Goal: Information Seeking & Learning: Learn about a topic

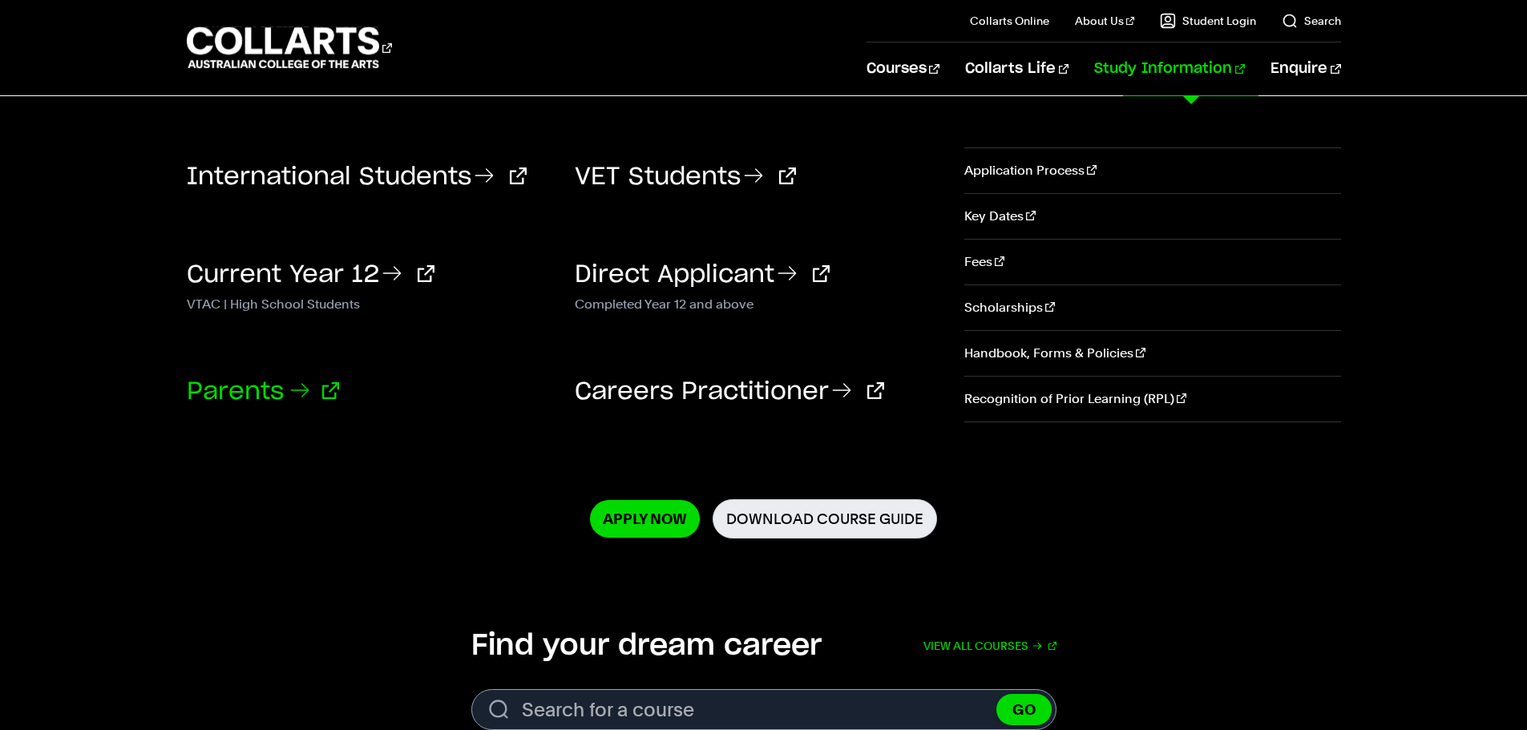
click at [248, 390] on link "Parents" at bounding box center [263, 392] width 152 height 24
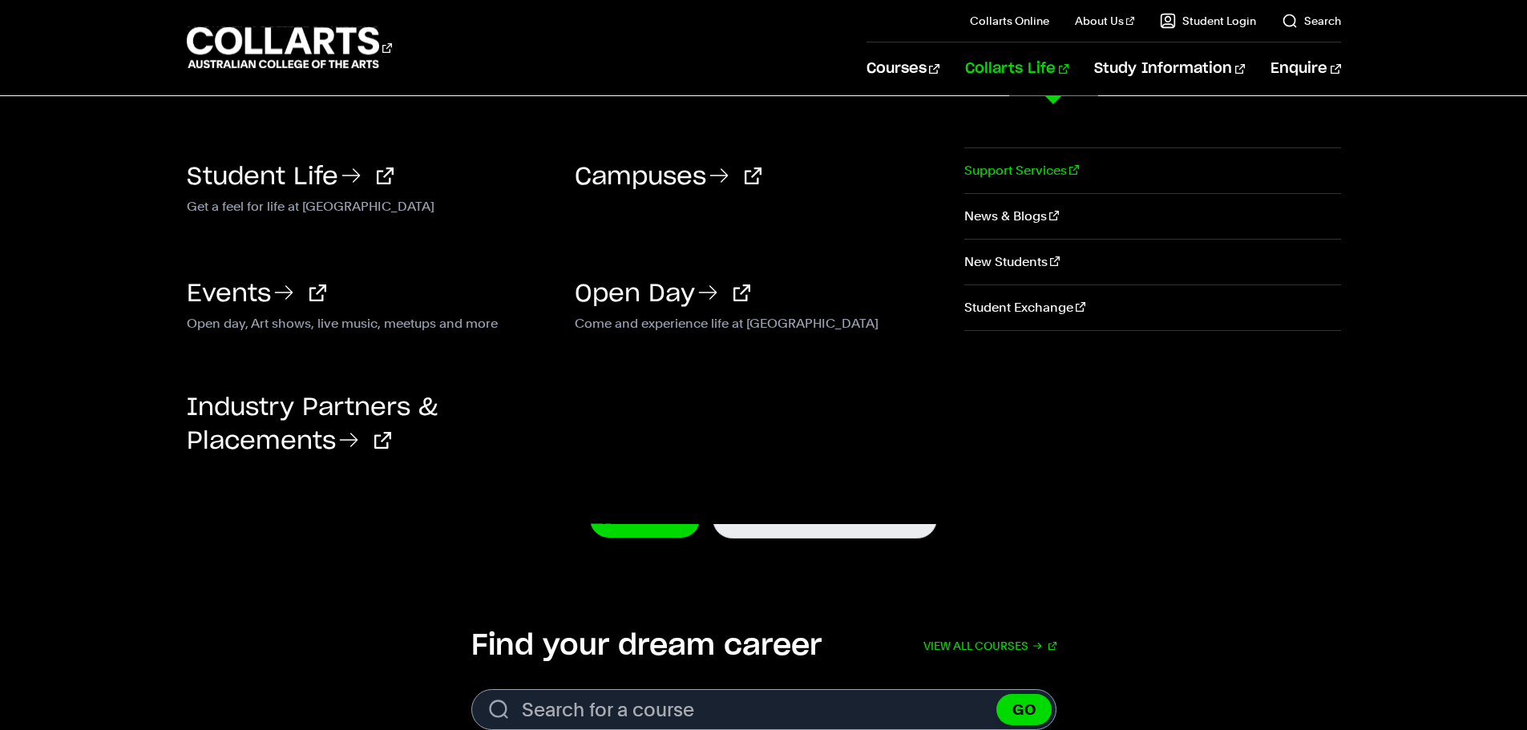
click at [1005, 175] on link "Support Services" at bounding box center [1152, 170] width 376 height 45
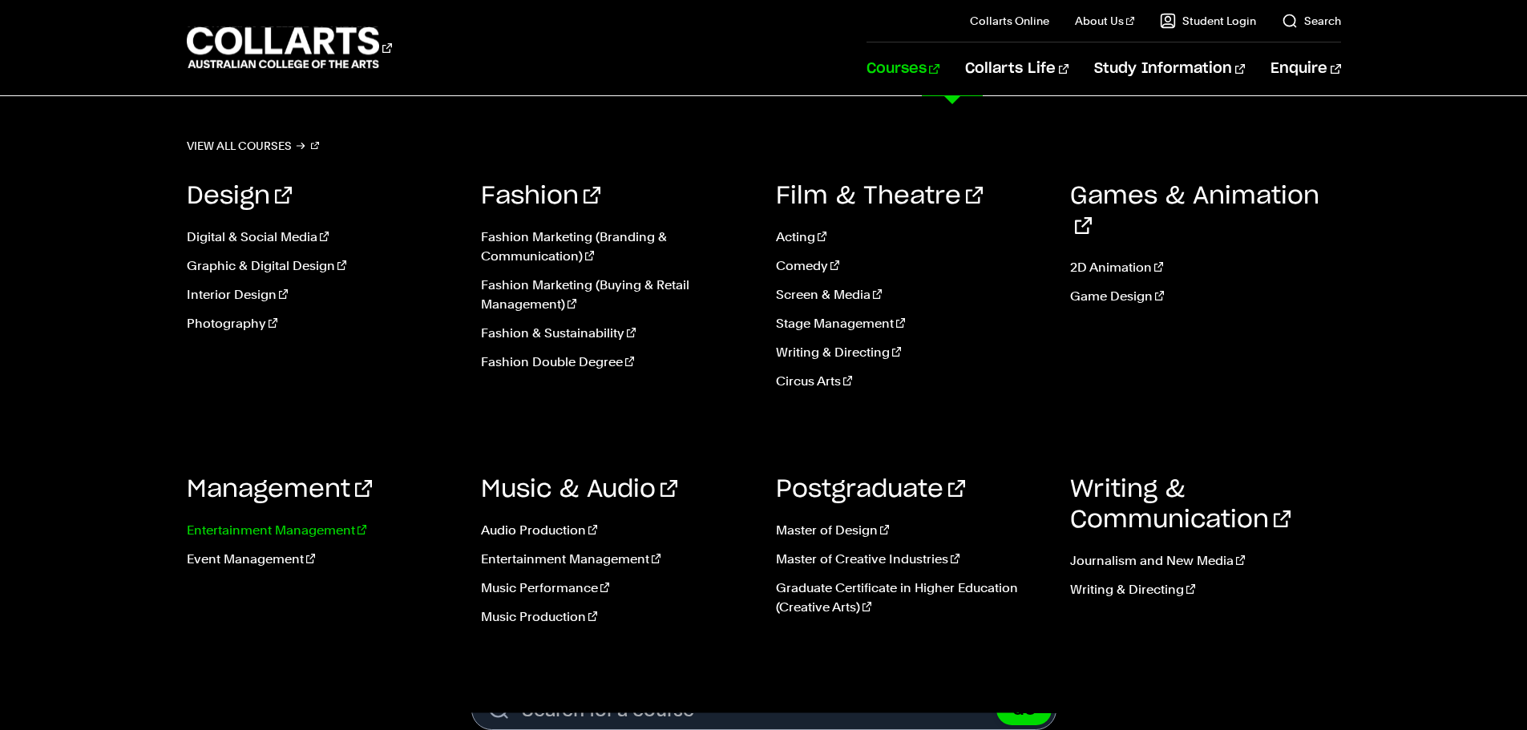
click at [268, 526] on link "Entertainment Management" at bounding box center [322, 530] width 271 height 19
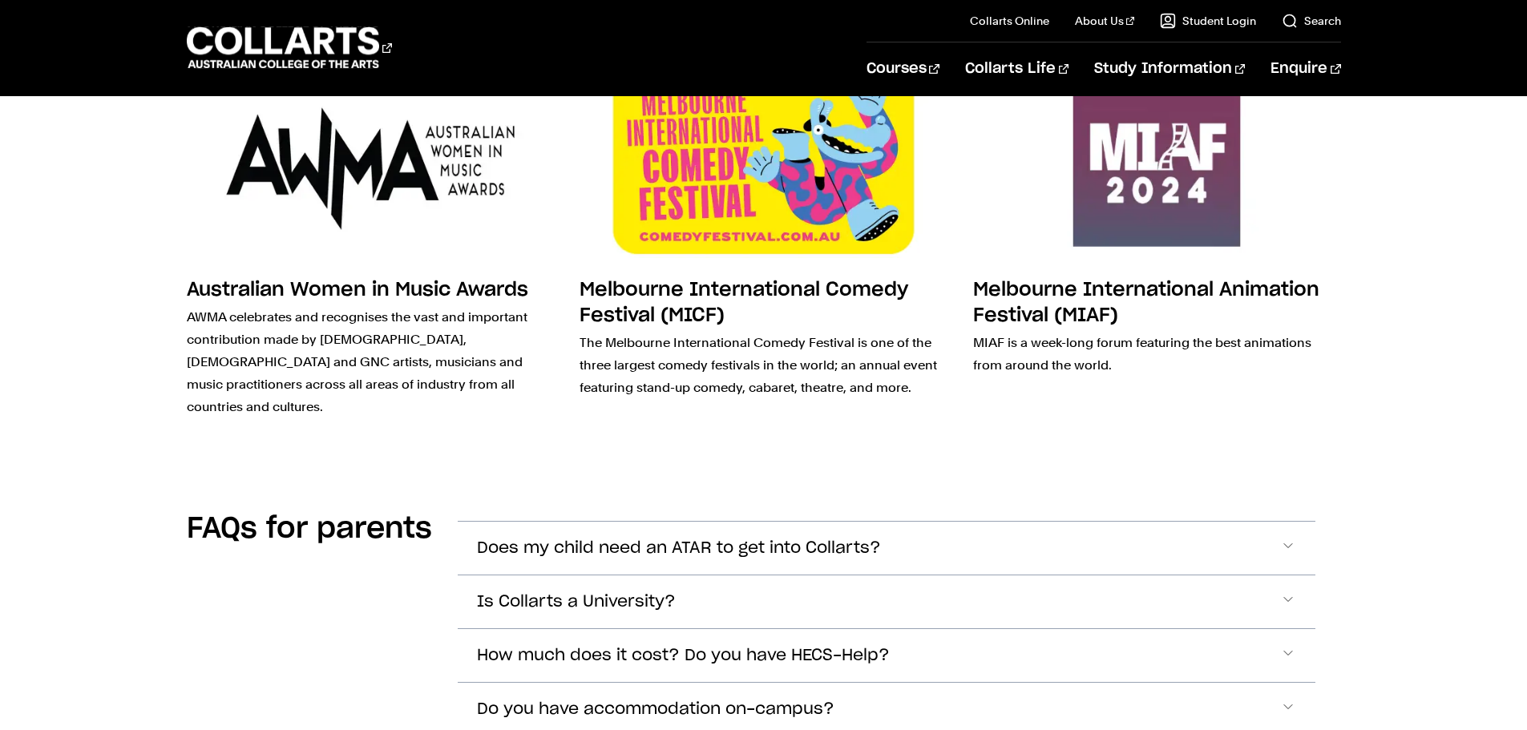
scroll to position [4489, 0]
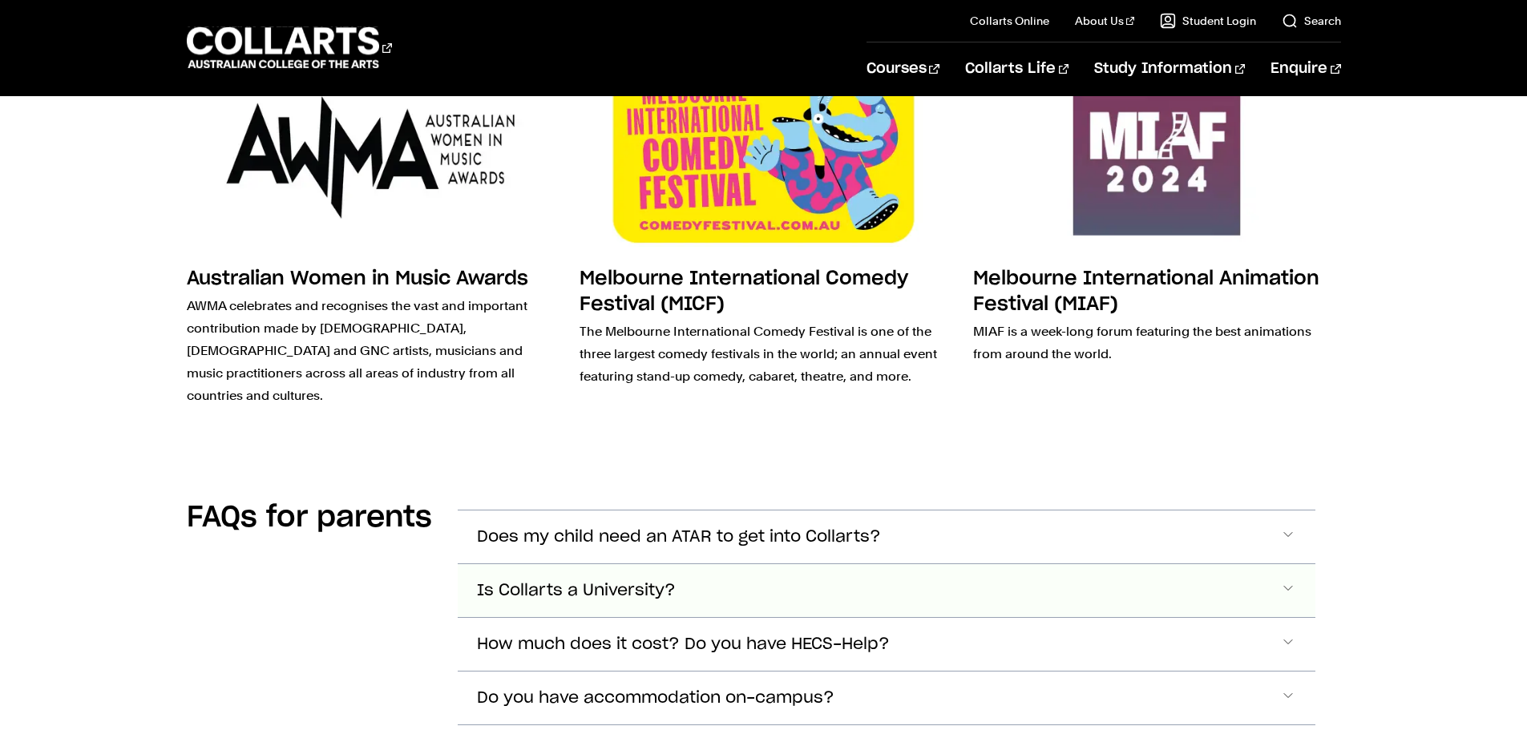
click at [1292, 580] on span "Accordion Section" at bounding box center [1288, 590] width 16 height 21
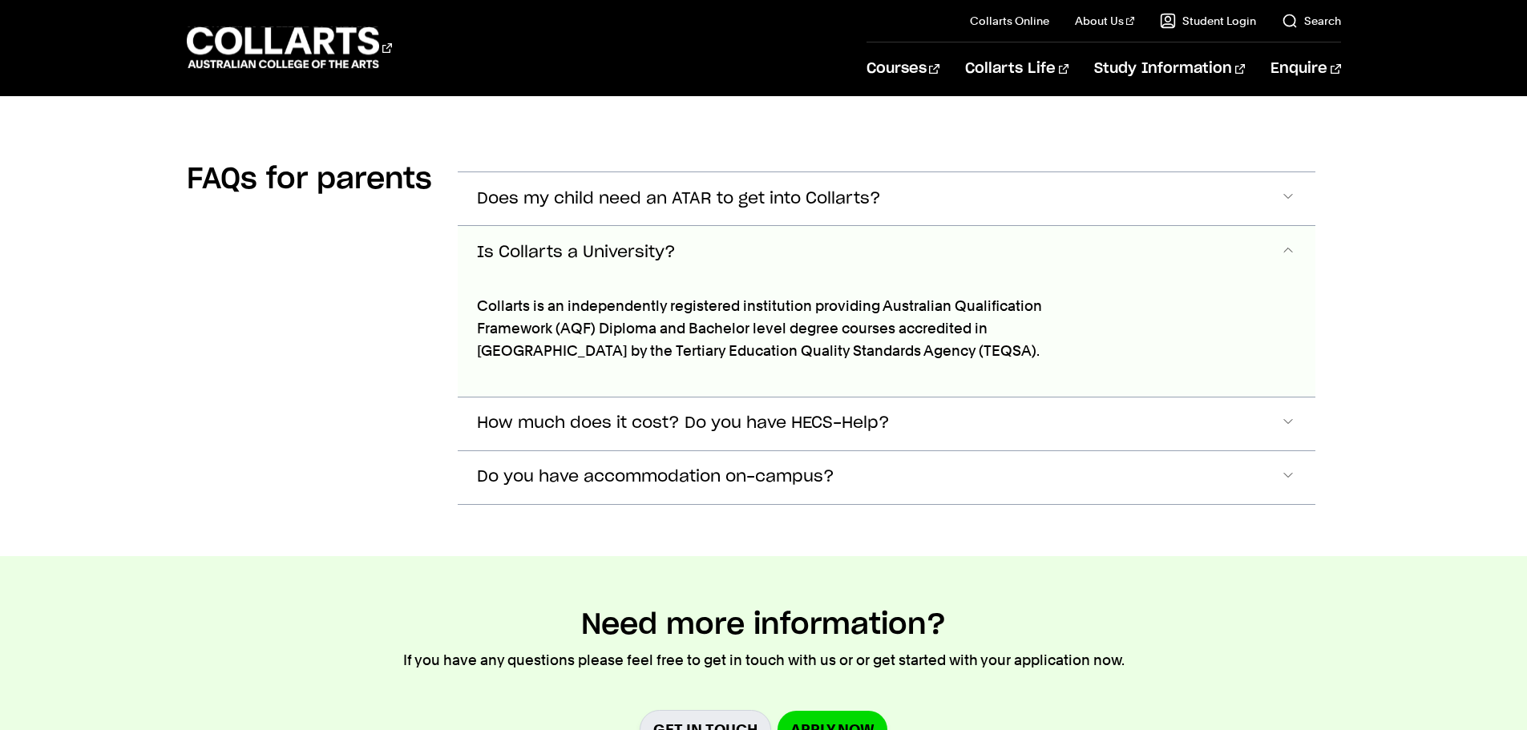
scroll to position [4829, 0]
click at [1287, 241] on span "Accordion Section" at bounding box center [1288, 251] width 16 height 21
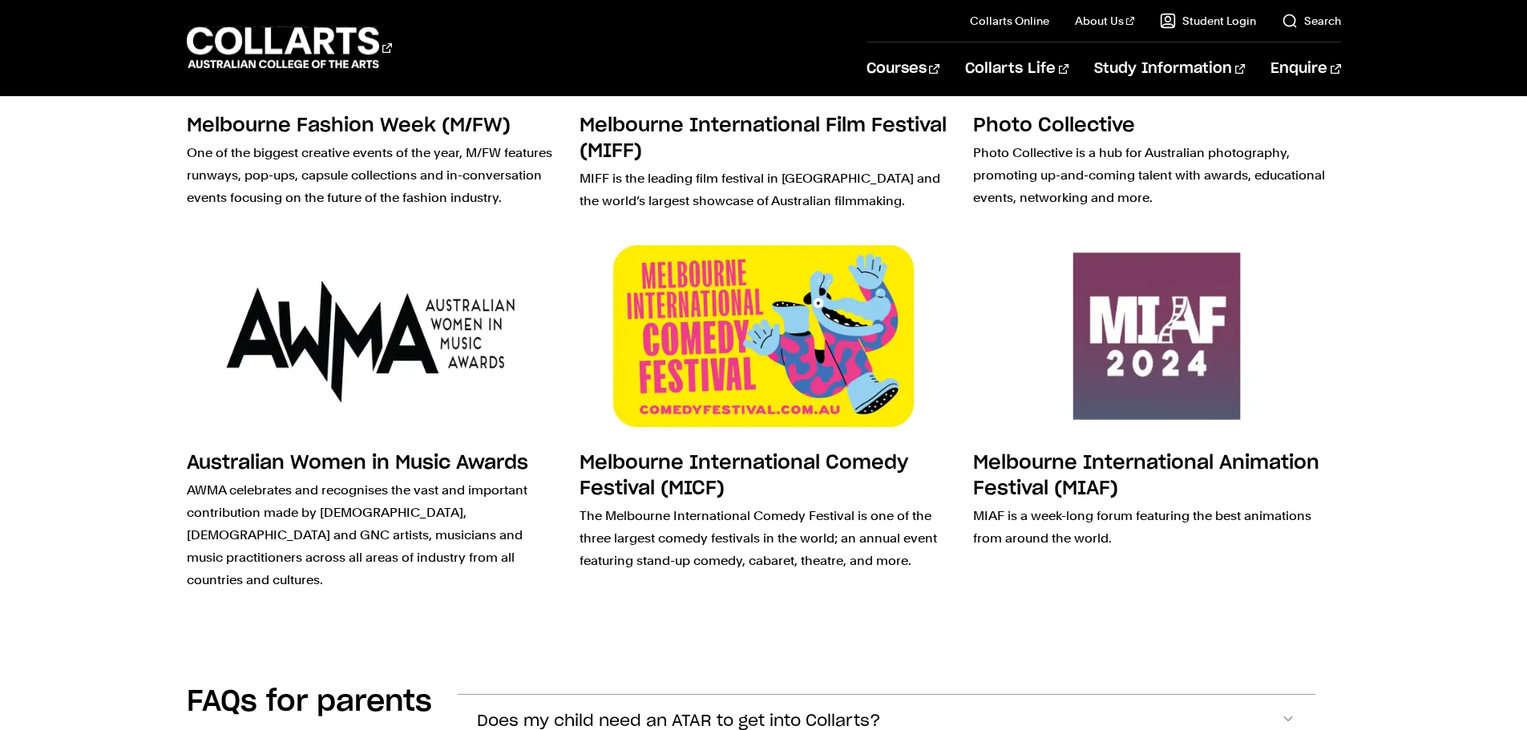
scroll to position [4267, 0]
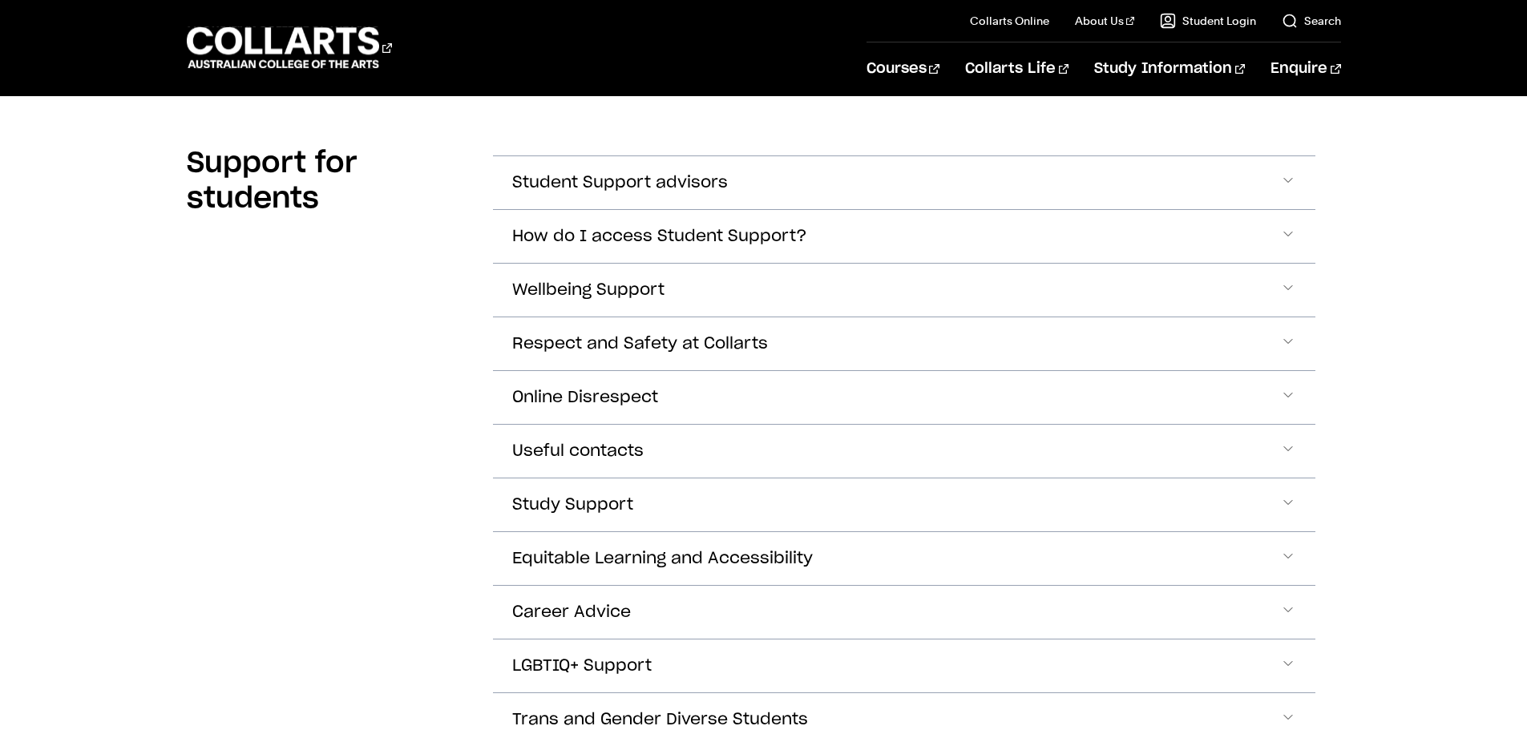
scroll to position [481, 0]
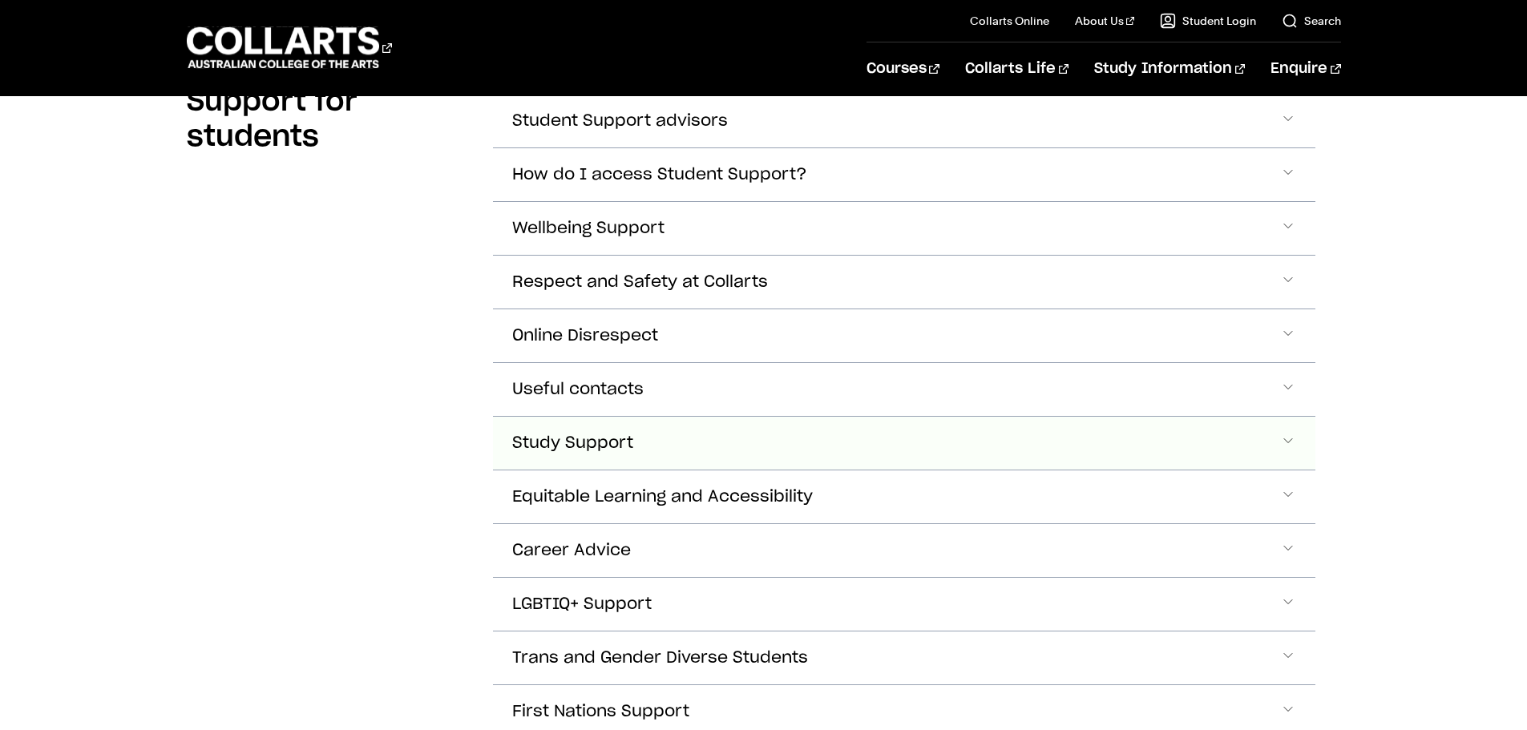
click at [1290, 438] on span "Accordion Section" at bounding box center [1288, 443] width 16 height 21
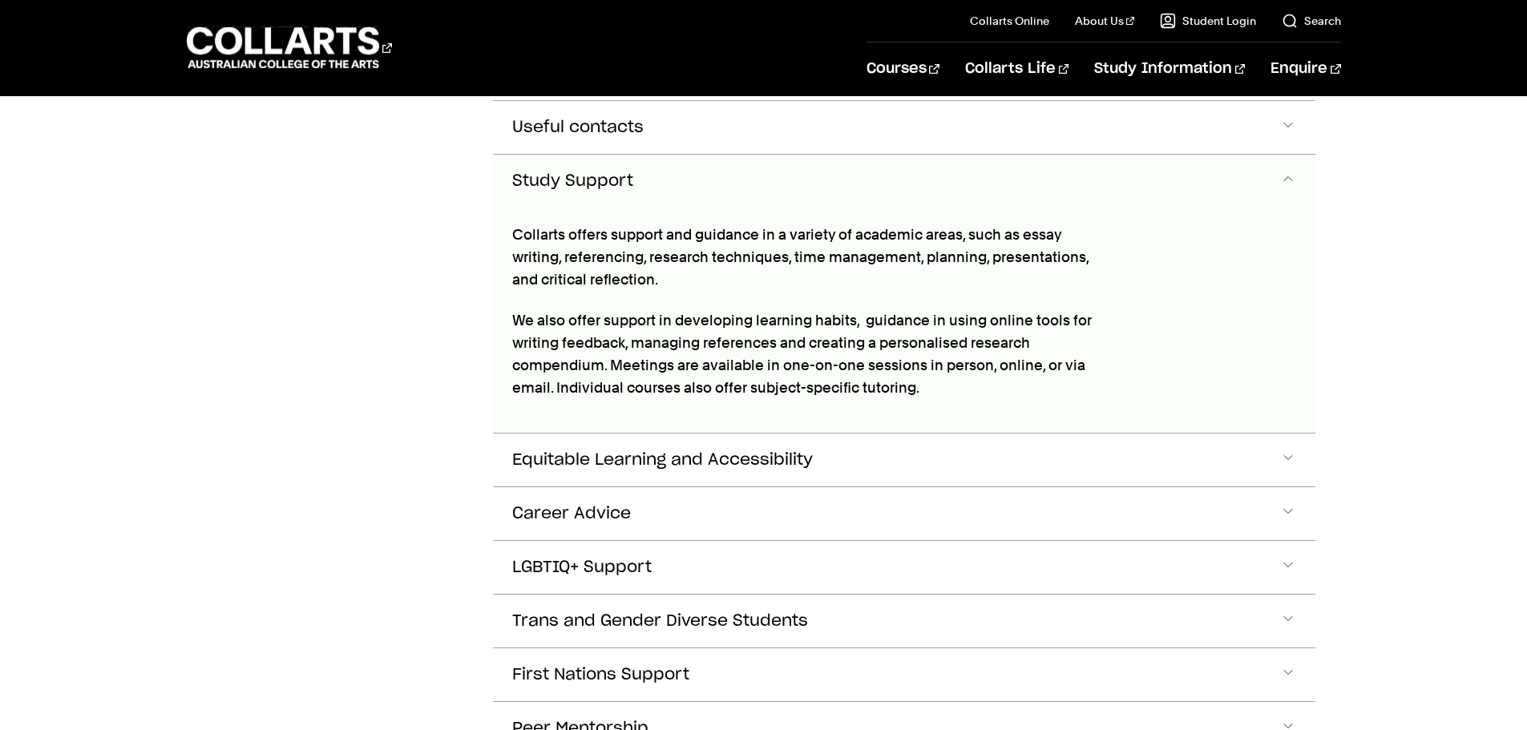
scroll to position [749, 0]
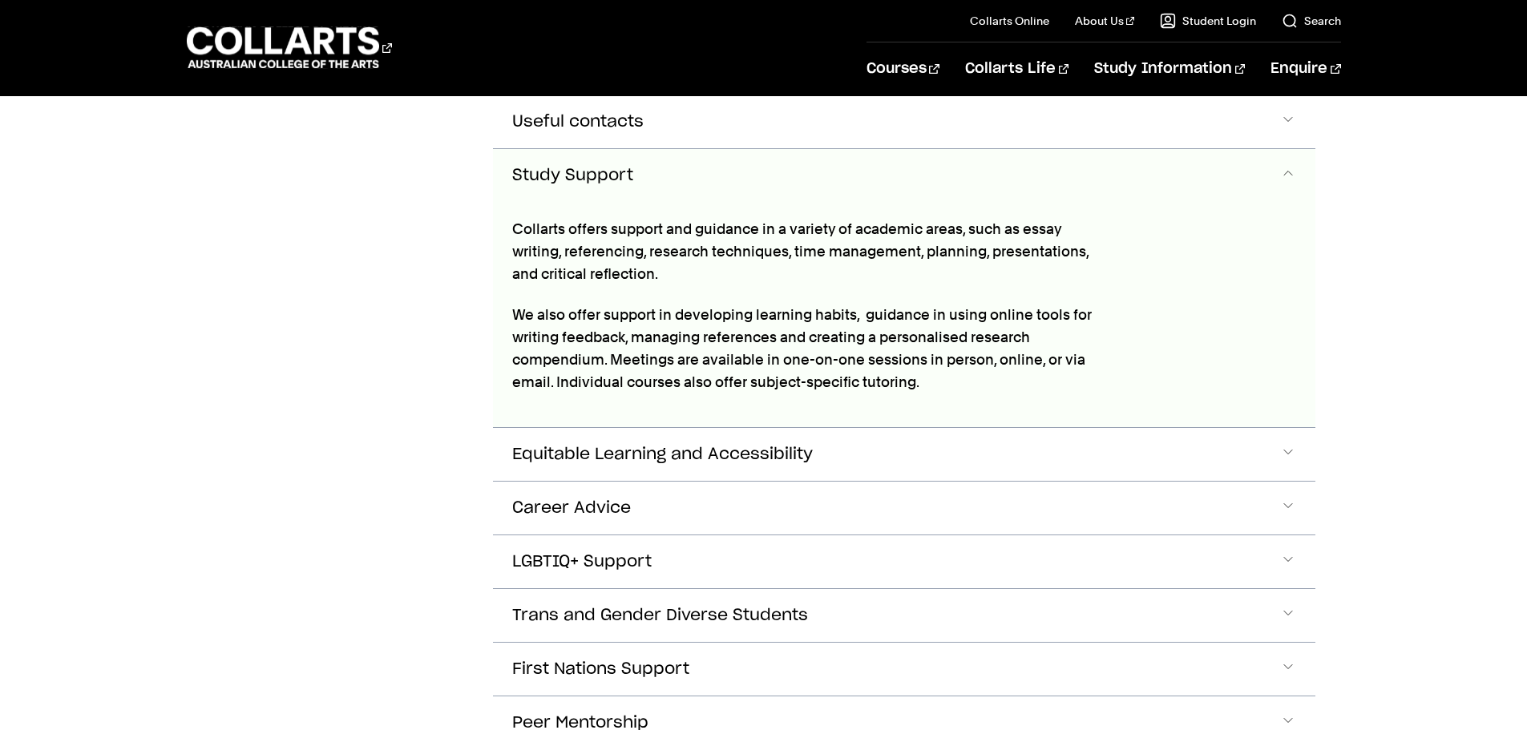
click at [1291, 168] on span "Accordion Section" at bounding box center [1288, 175] width 16 height 21
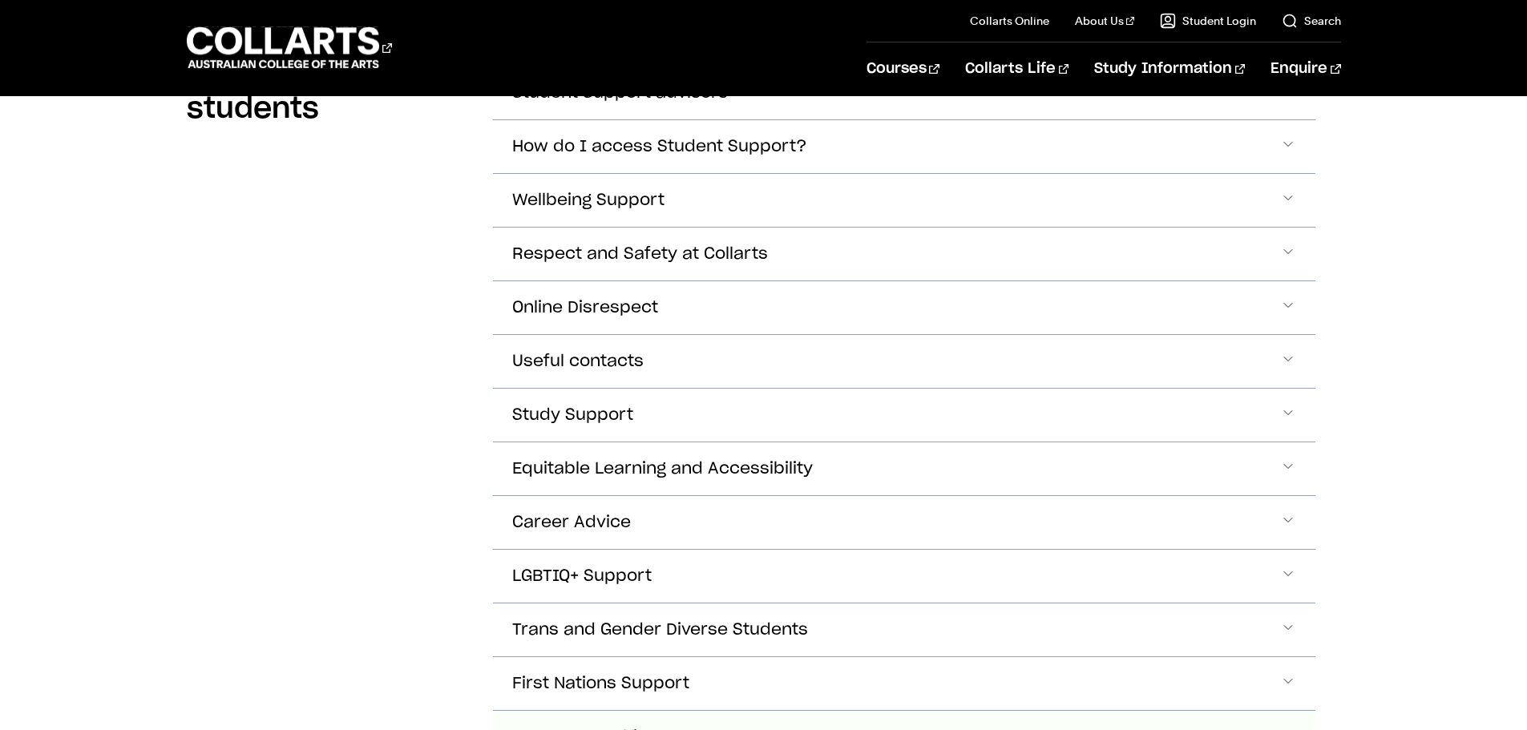
scroll to position [508, 0]
click at [1292, 460] on span "Accordion Section" at bounding box center [1288, 469] width 16 height 21
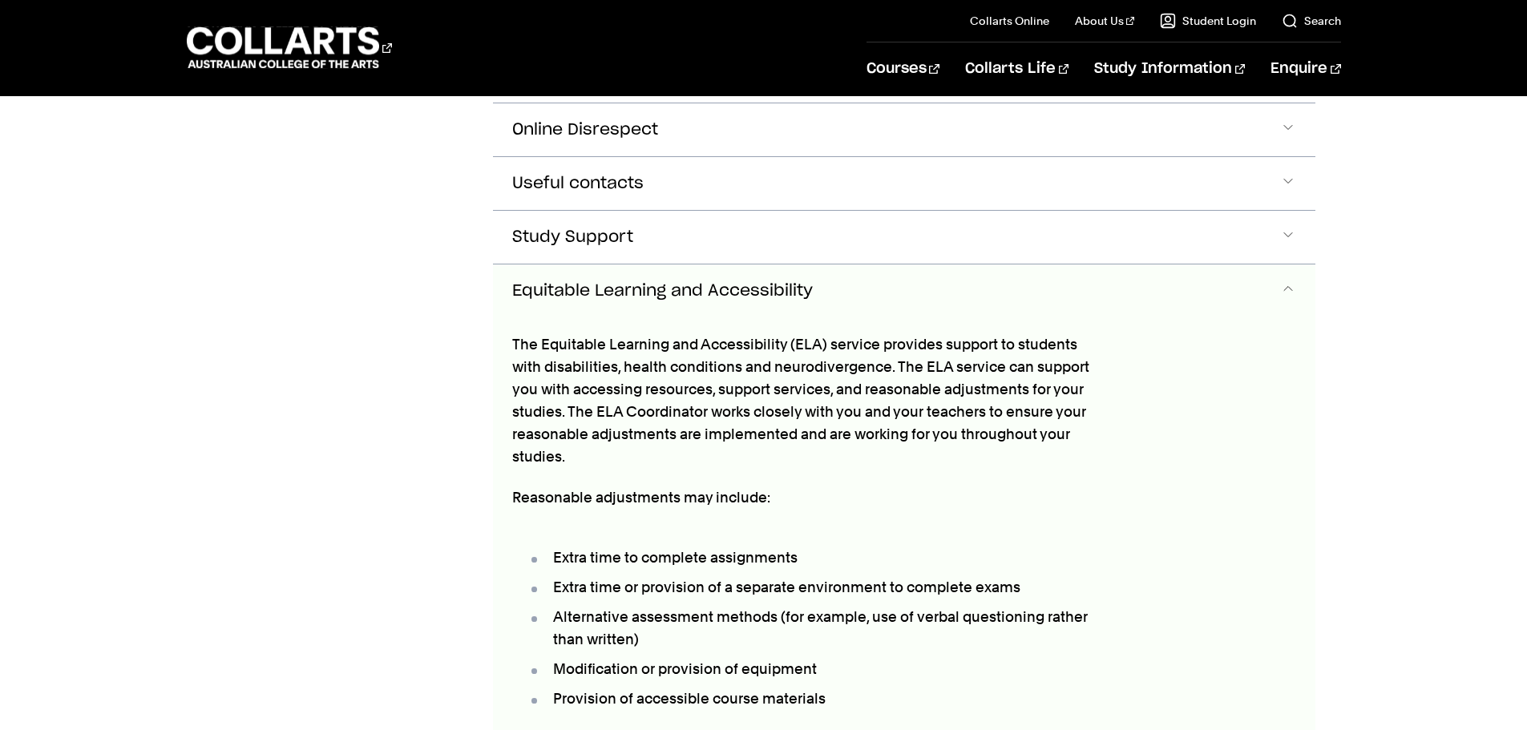
scroll to position [641, 0]
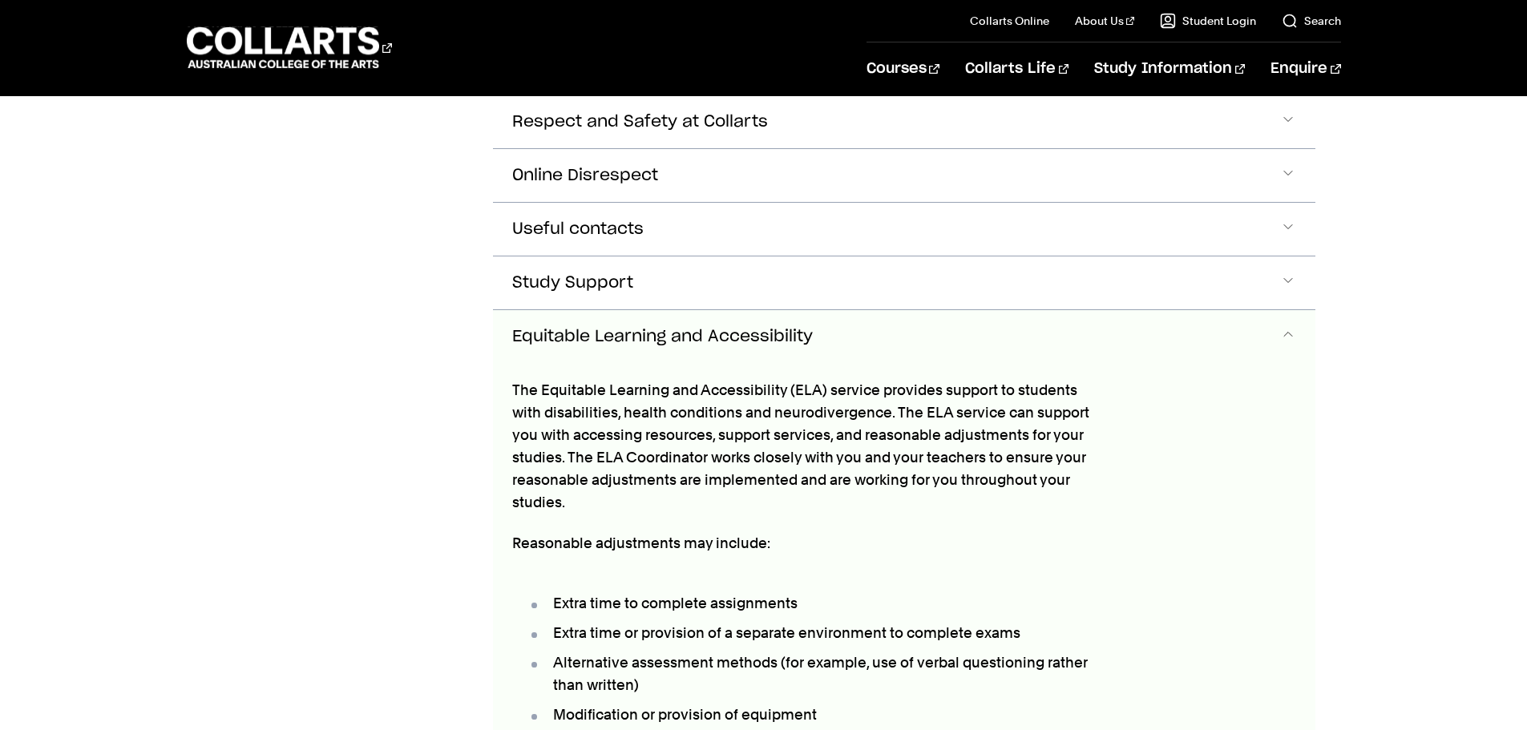
click at [1288, 332] on span "Accordion Section" at bounding box center [1288, 336] width 16 height 21
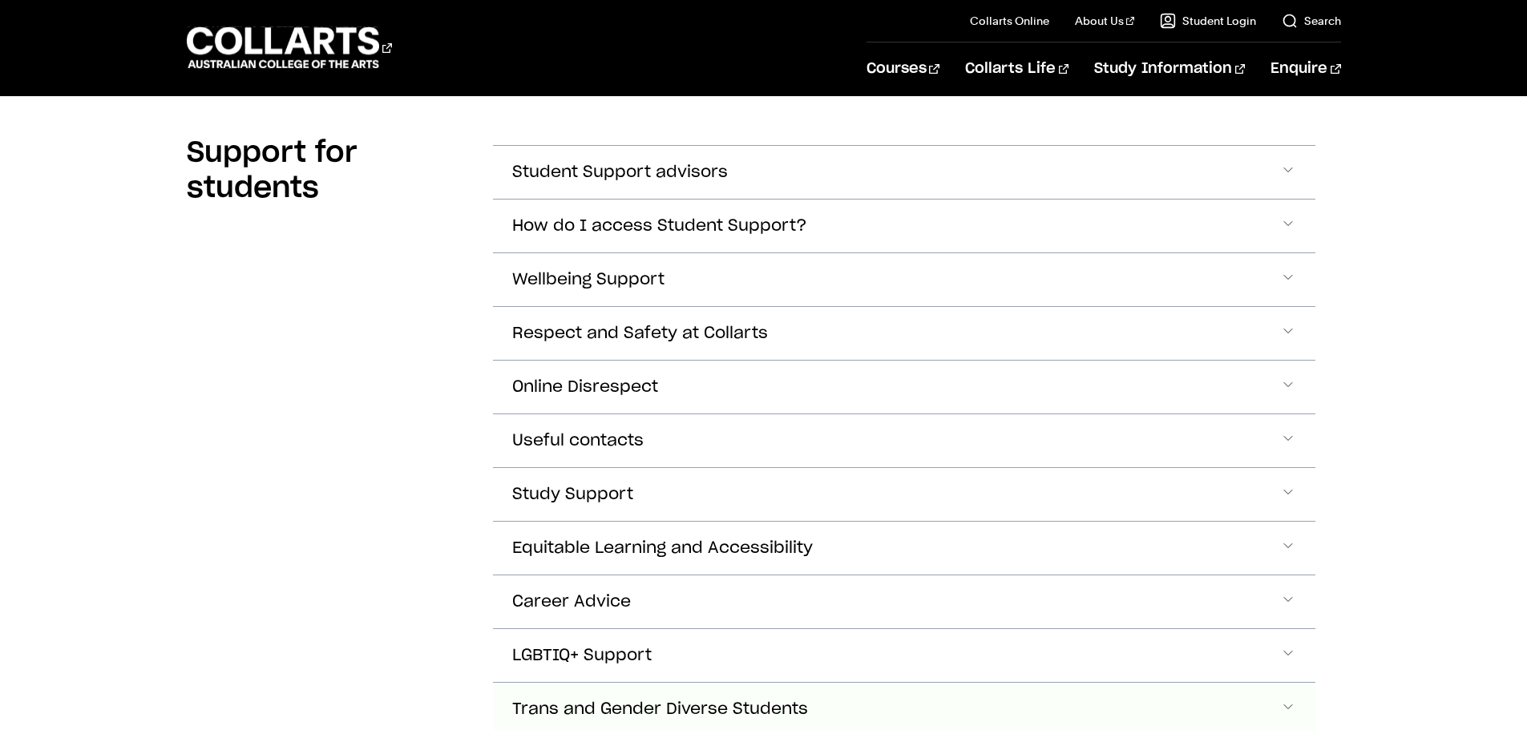
scroll to position [401, 0]
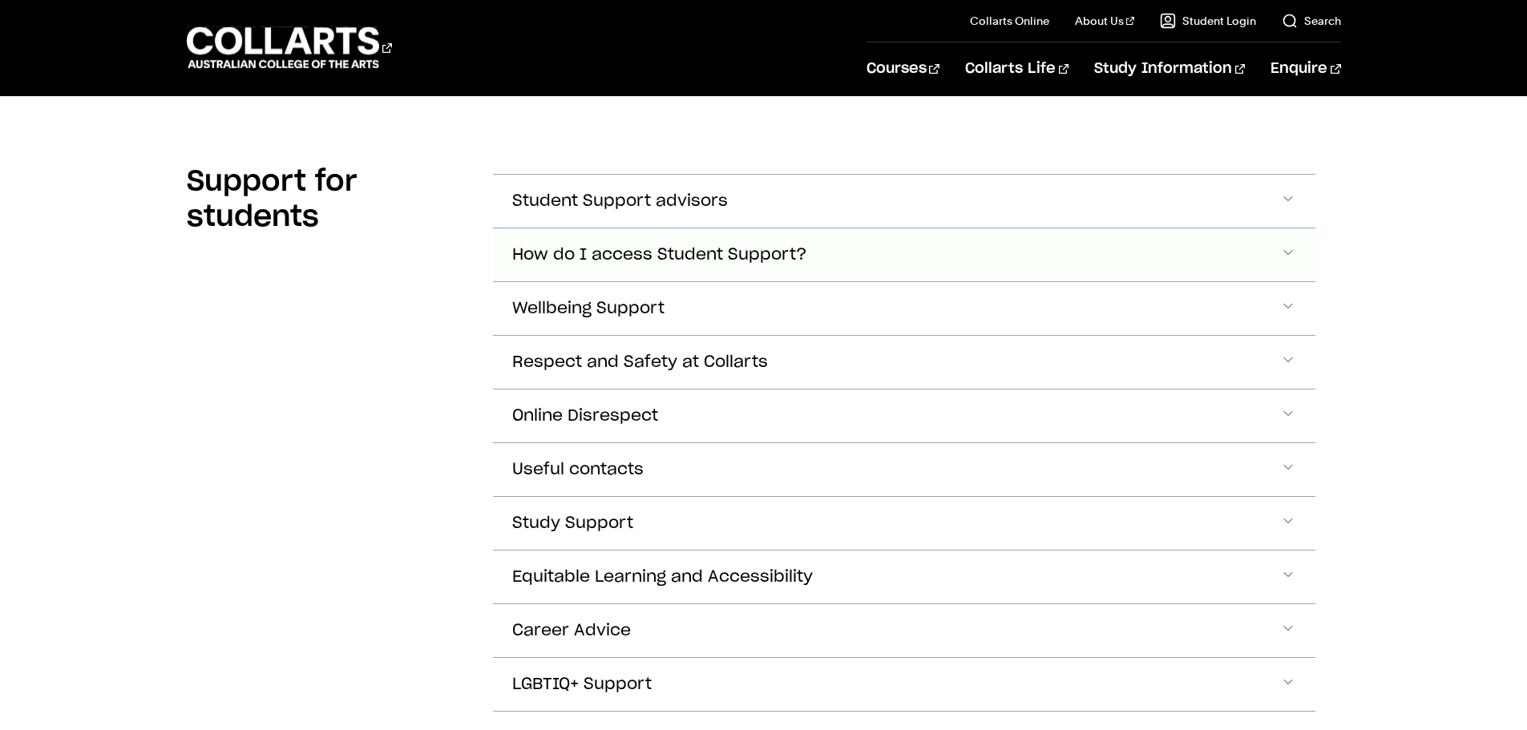
click at [1287, 252] on span "Accordion Section" at bounding box center [1288, 255] width 16 height 21
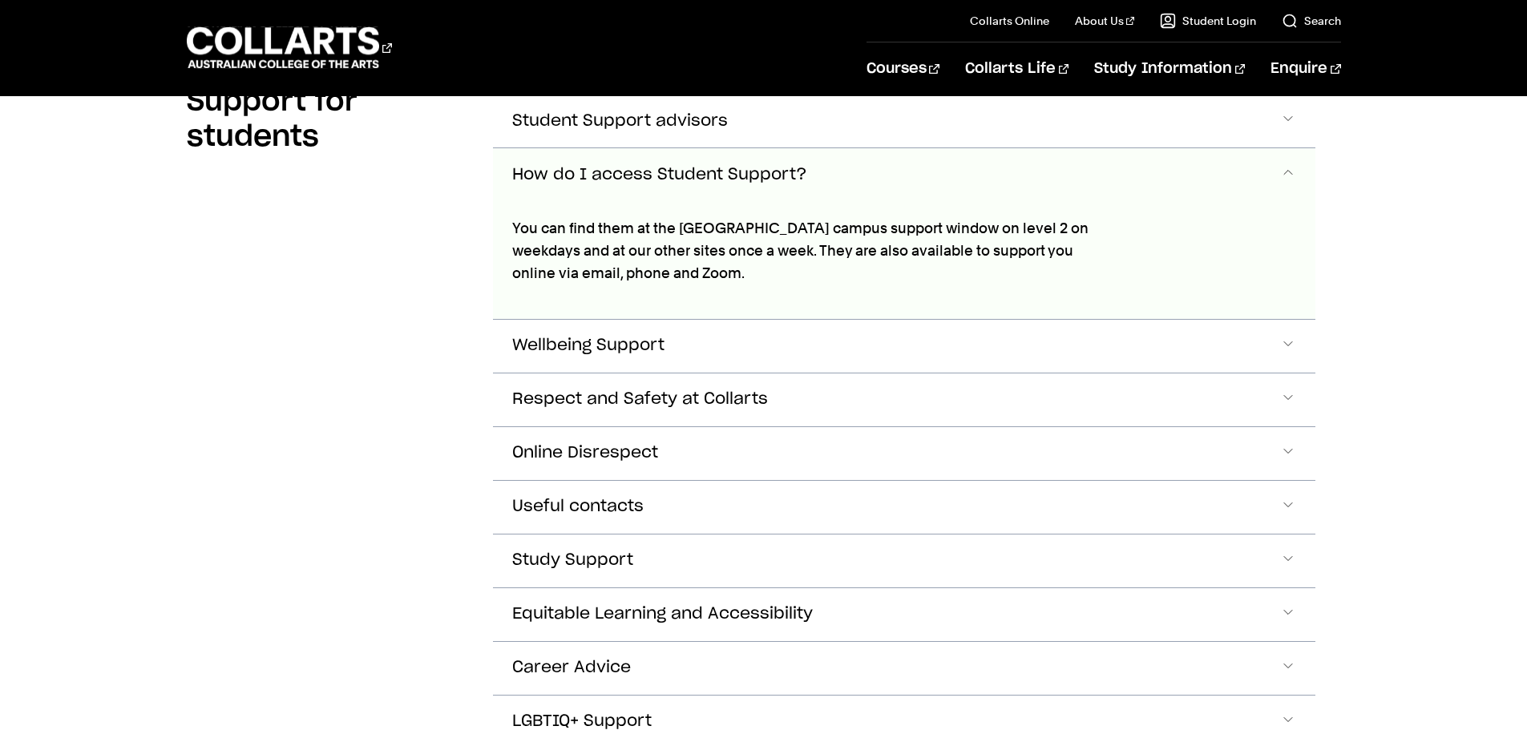
scroll to position [484, 0]
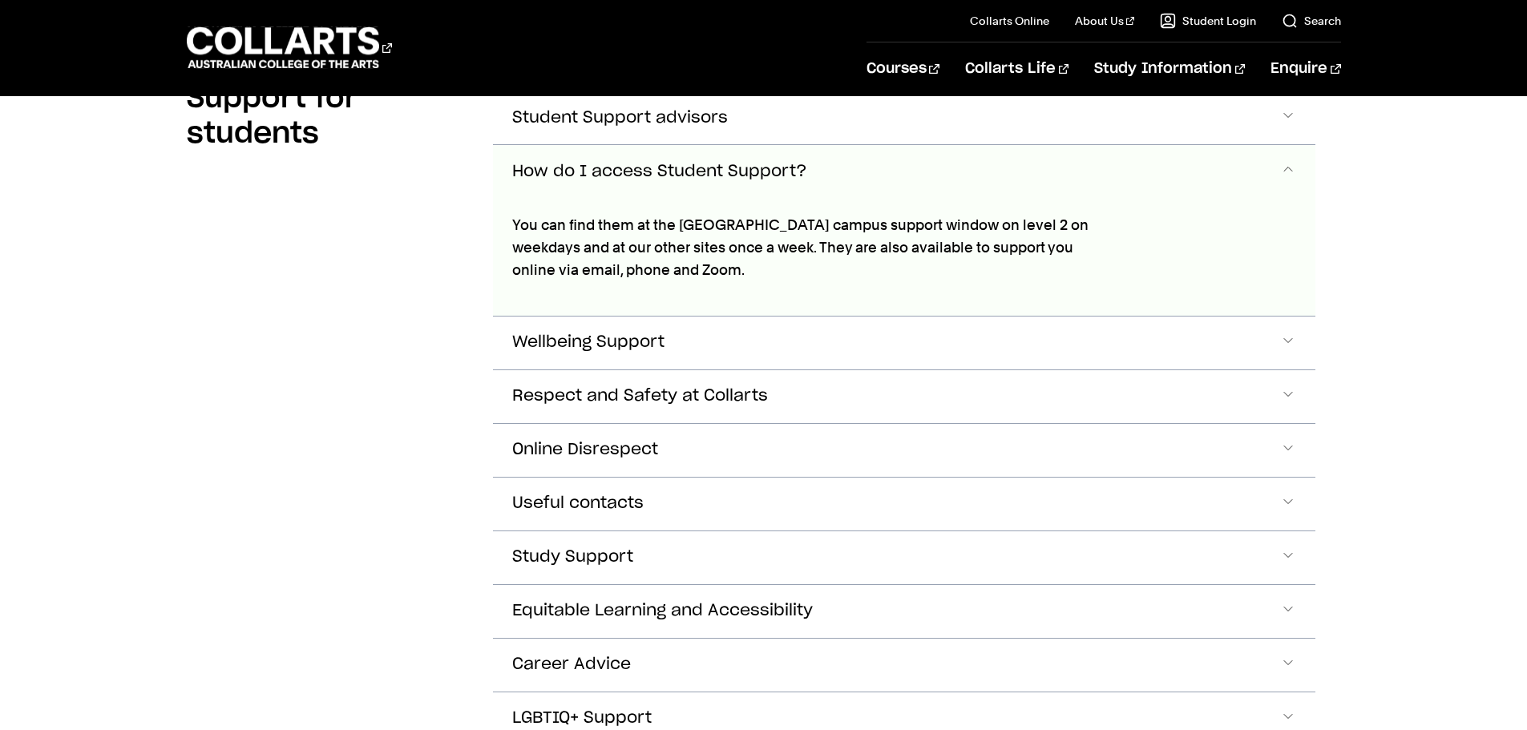
click at [1285, 169] on span "Accordion Section" at bounding box center [1288, 171] width 16 height 21
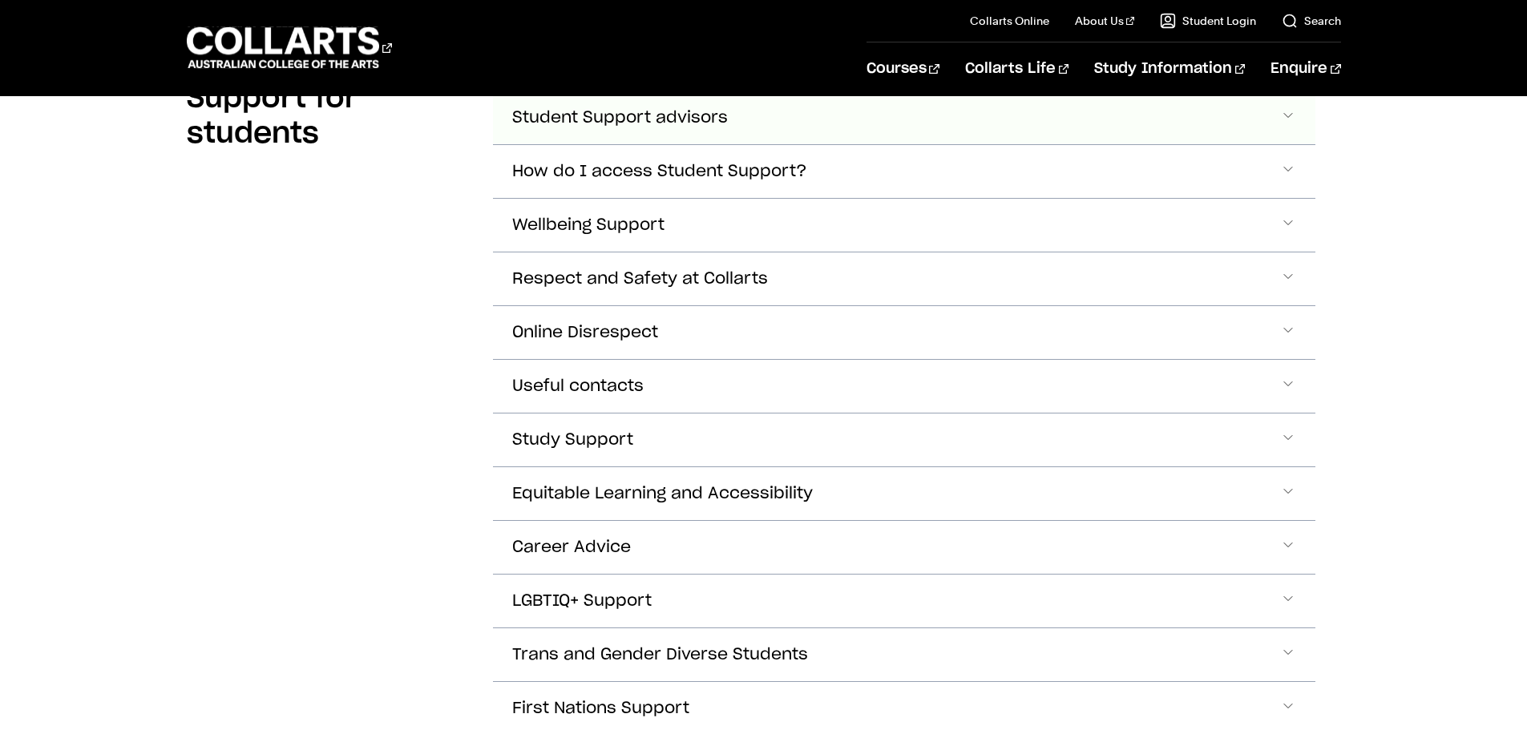
click at [1288, 119] on span "Accordion Section" at bounding box center [1288, 117] width 16 height 21
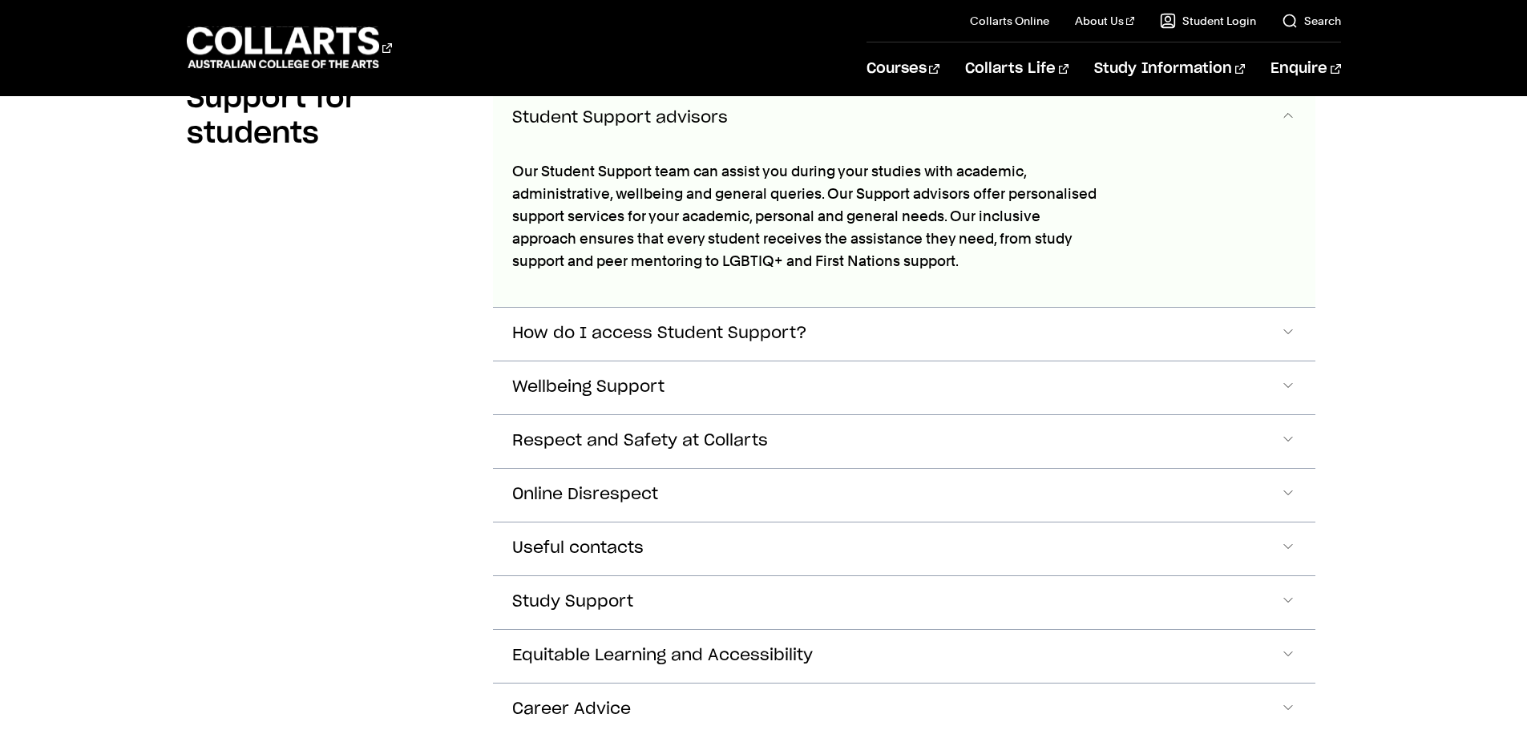
scroll to position [431, 0]
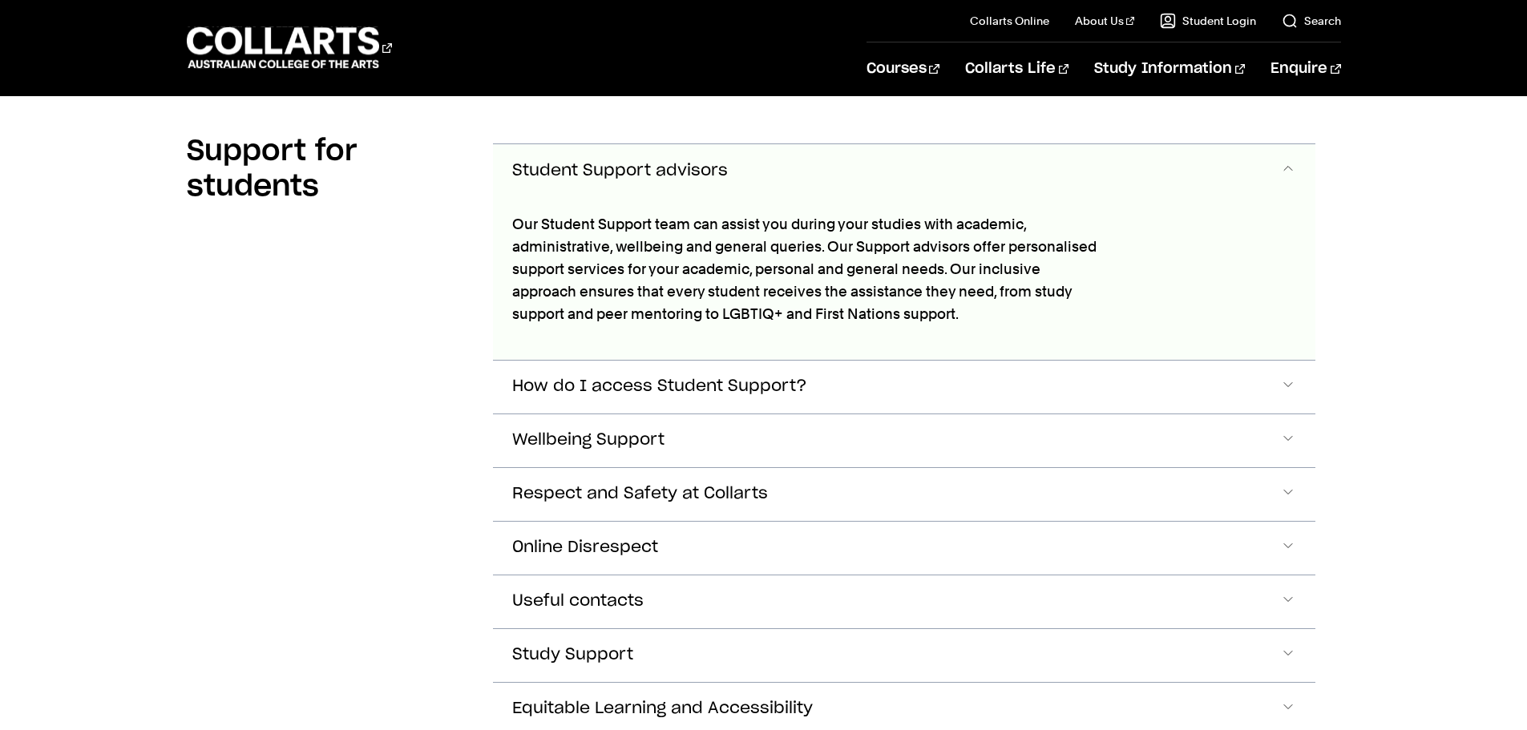
click at [1288, 119] on section "Support for students Student Support advisors How do I access Student Support?" at bounding box center [764, 633] width 1154 height 1062
click at [1292, 161] on span "Accordion Section" at bounding box center [1288, 170] width 16 height 21
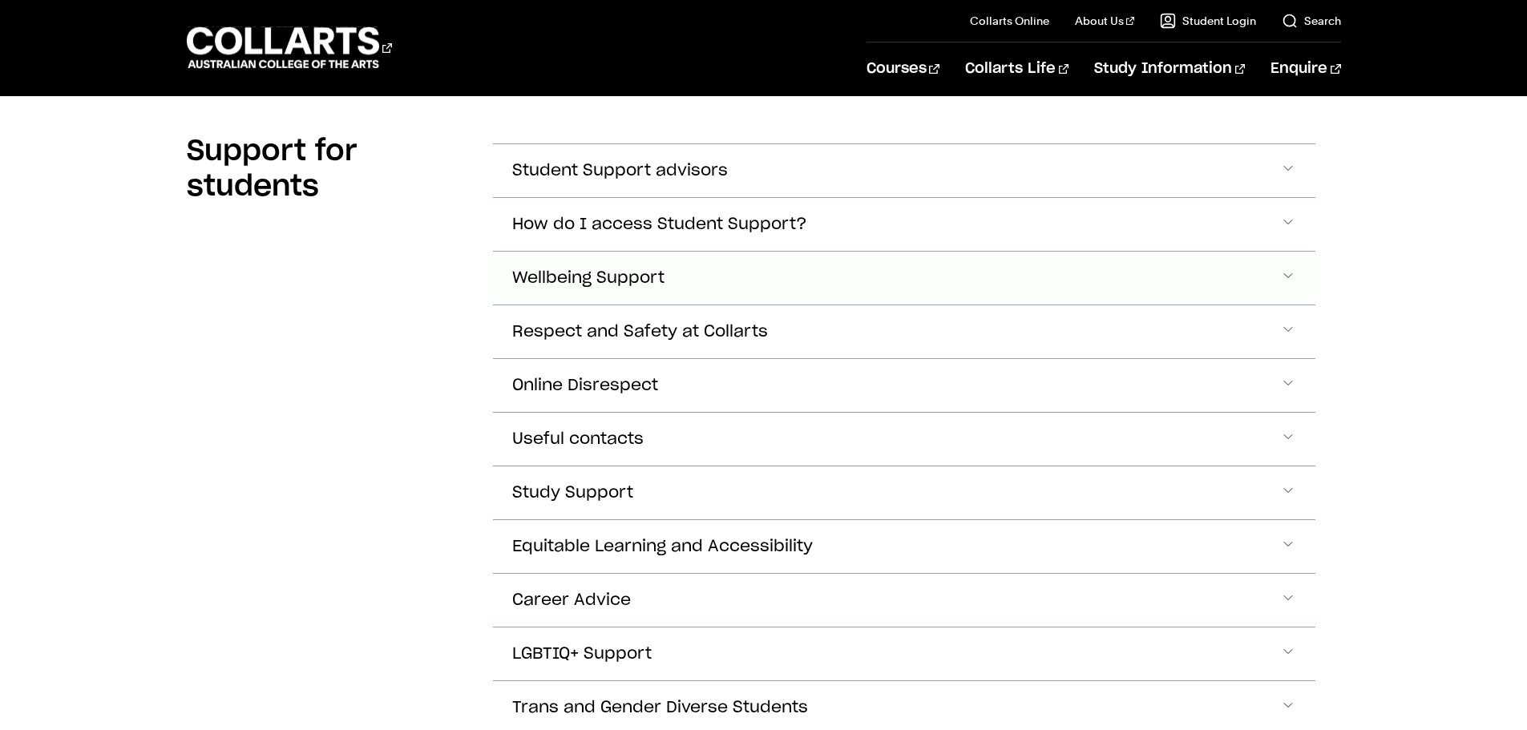
click at [1287, 276] on span "Accordion Section" at bounding box center [1288, 278] width 16 height 21
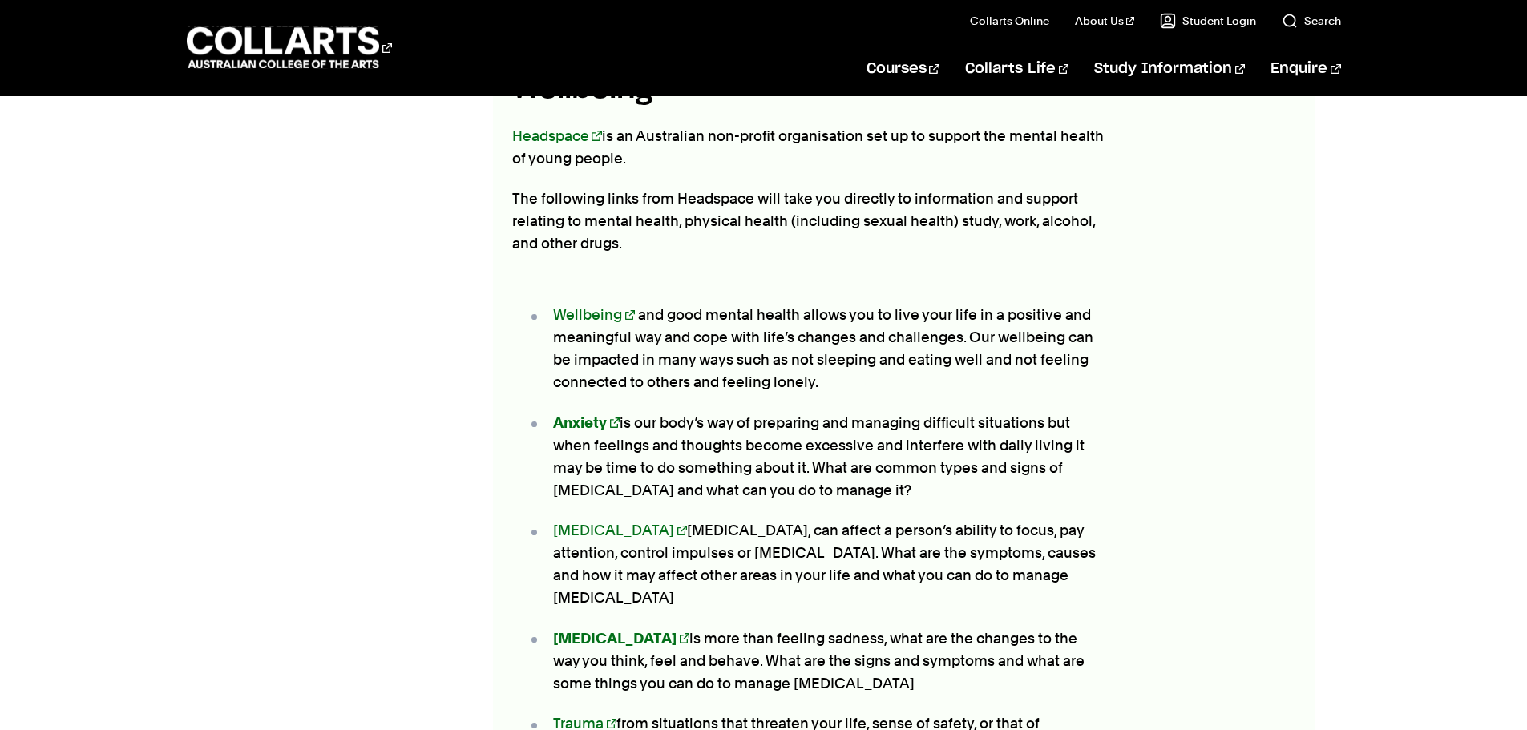
scroll to position [1178, 0]
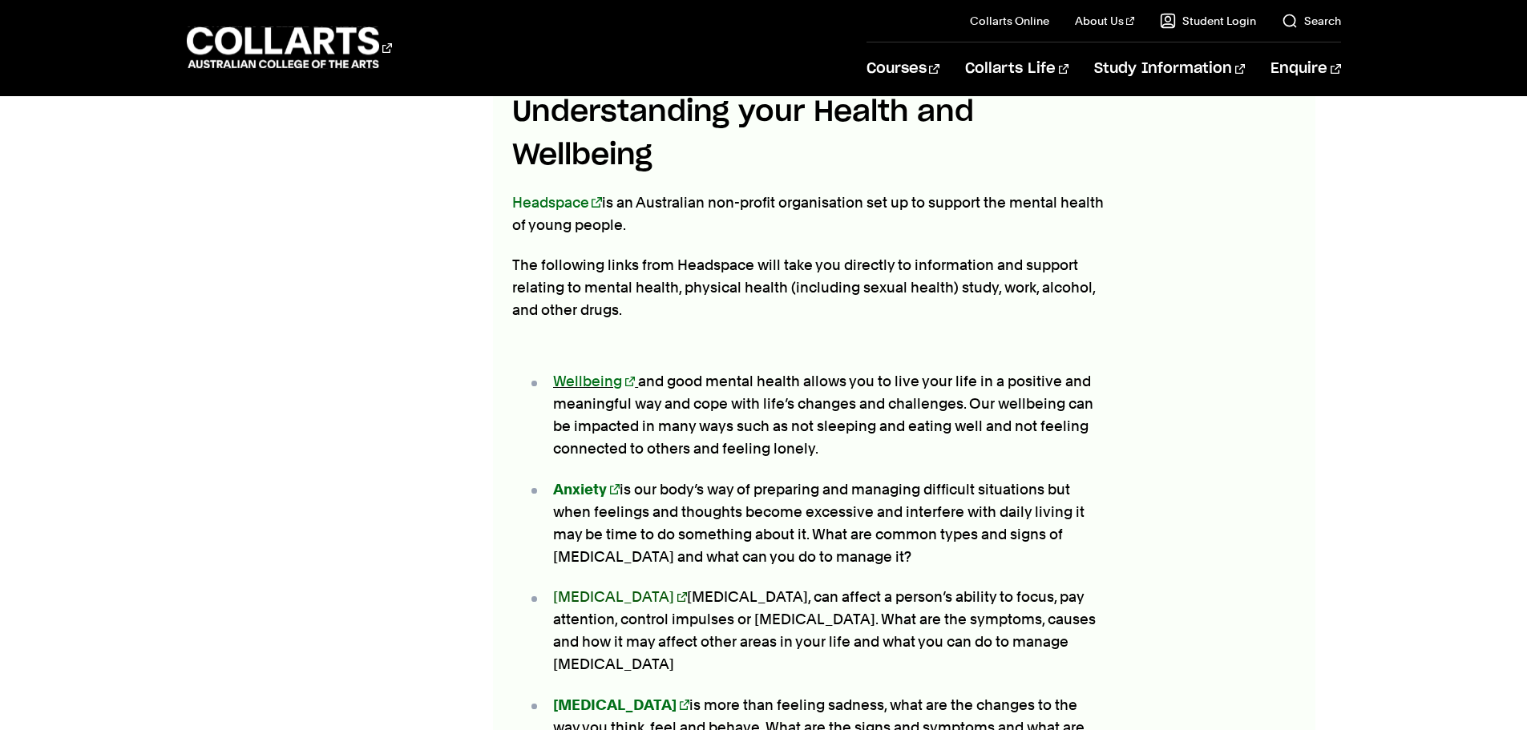
click at [572, 594] on link "ADHD" at bounding box center [620, 596] width 134 height 17
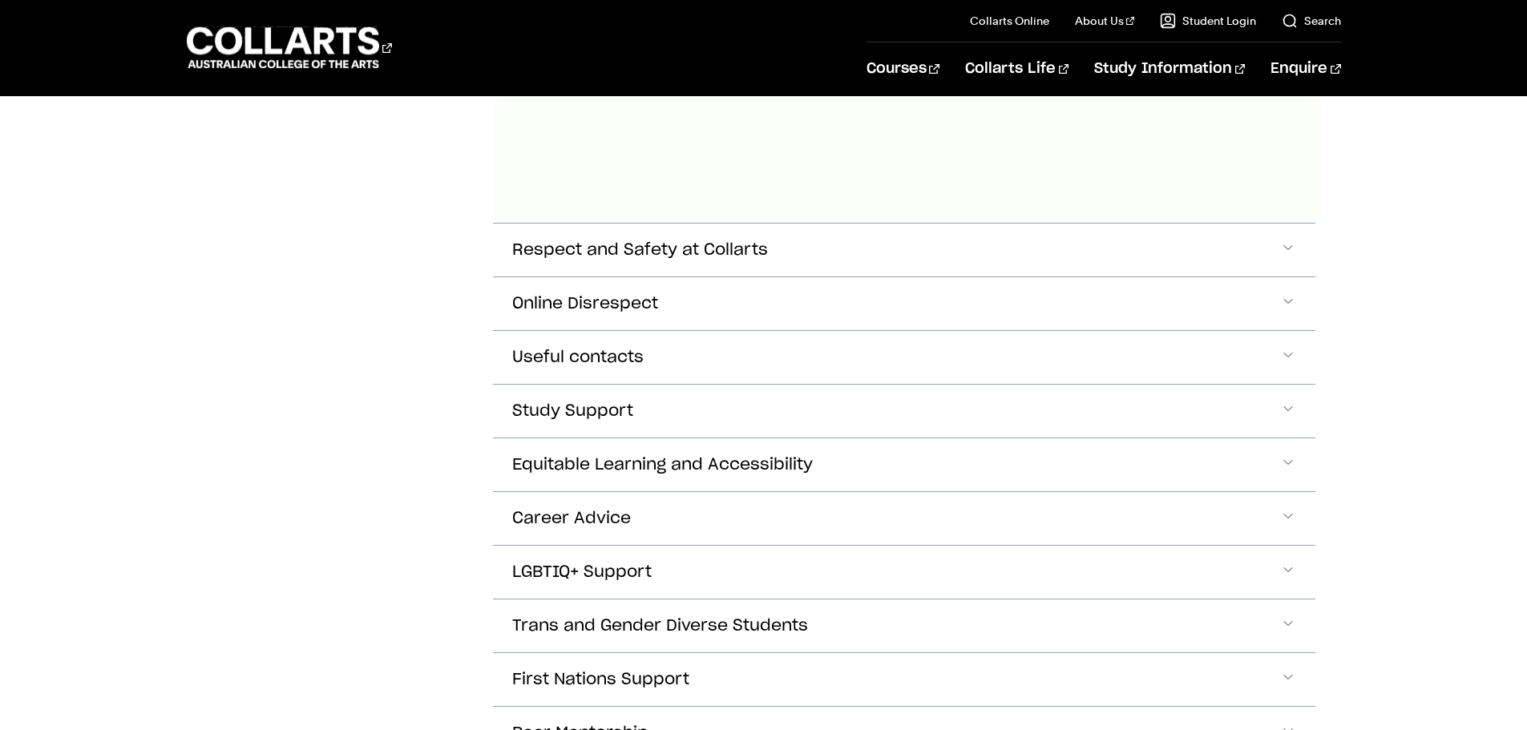
scroll to position [2541, 0]
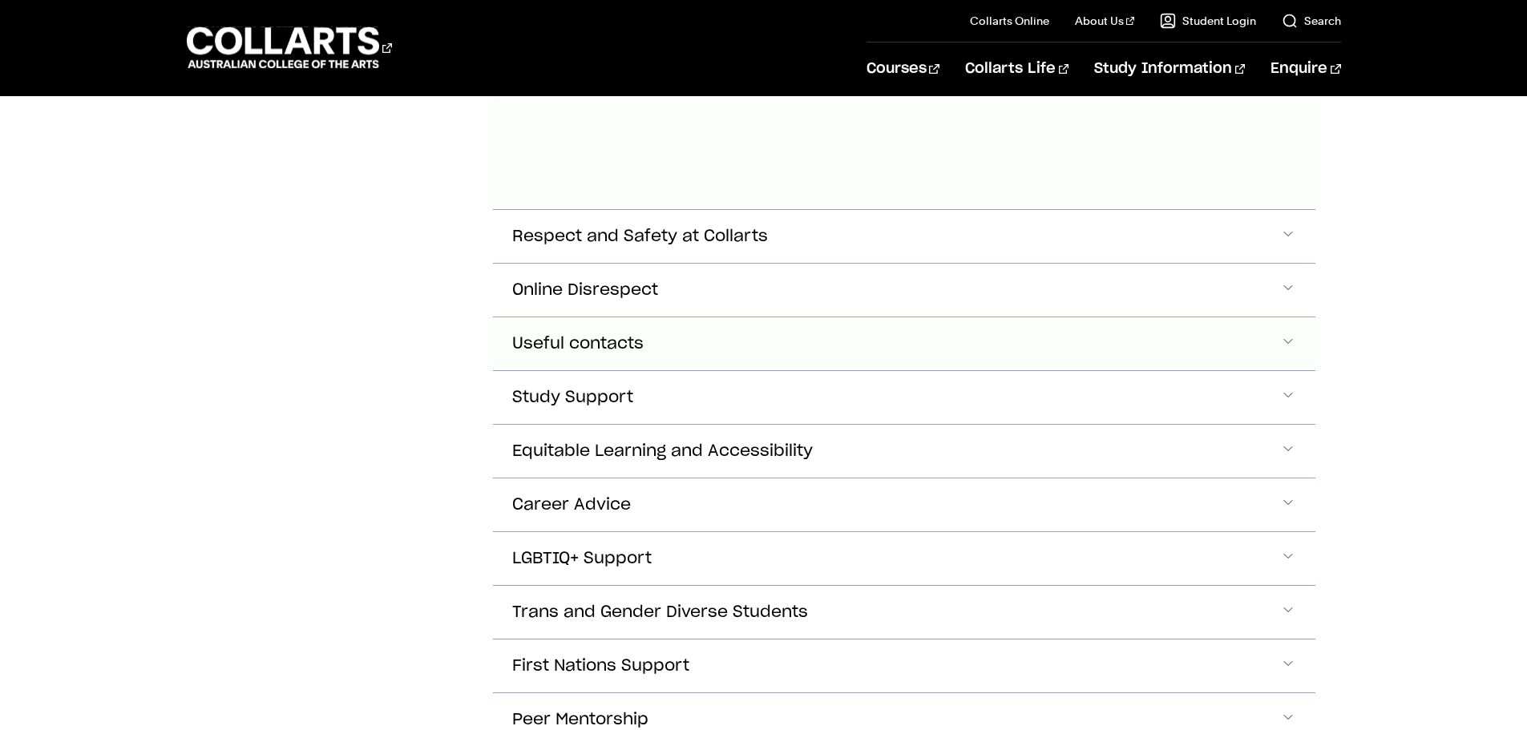
click at [1279, 336] on button "Useful contacts" at bounding box center [904, 343] width 823 height 53
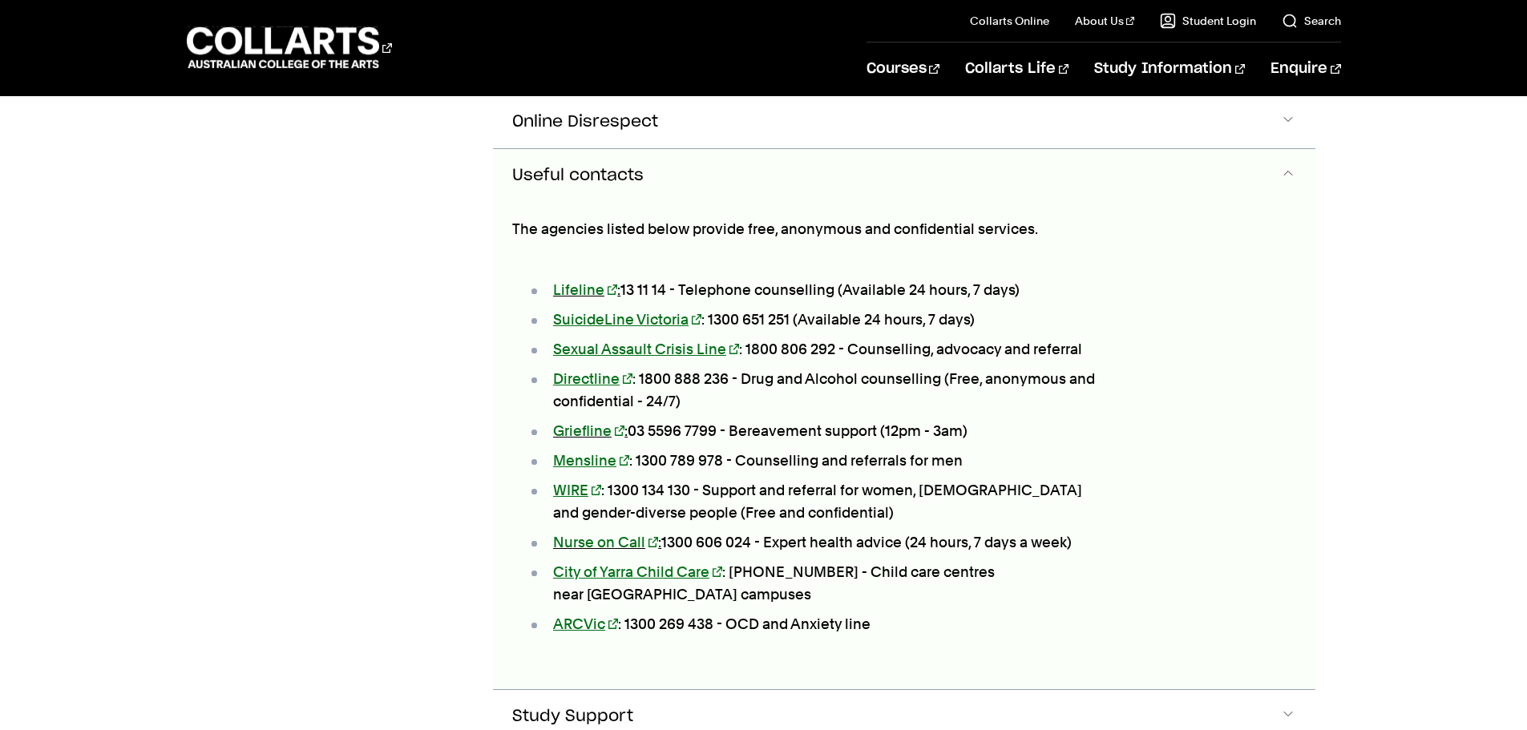
scroll to position [2710, 0]
click at [1290, 169] on span "Accordion Section" at bounding box center [1288, 174] width 16 height 21
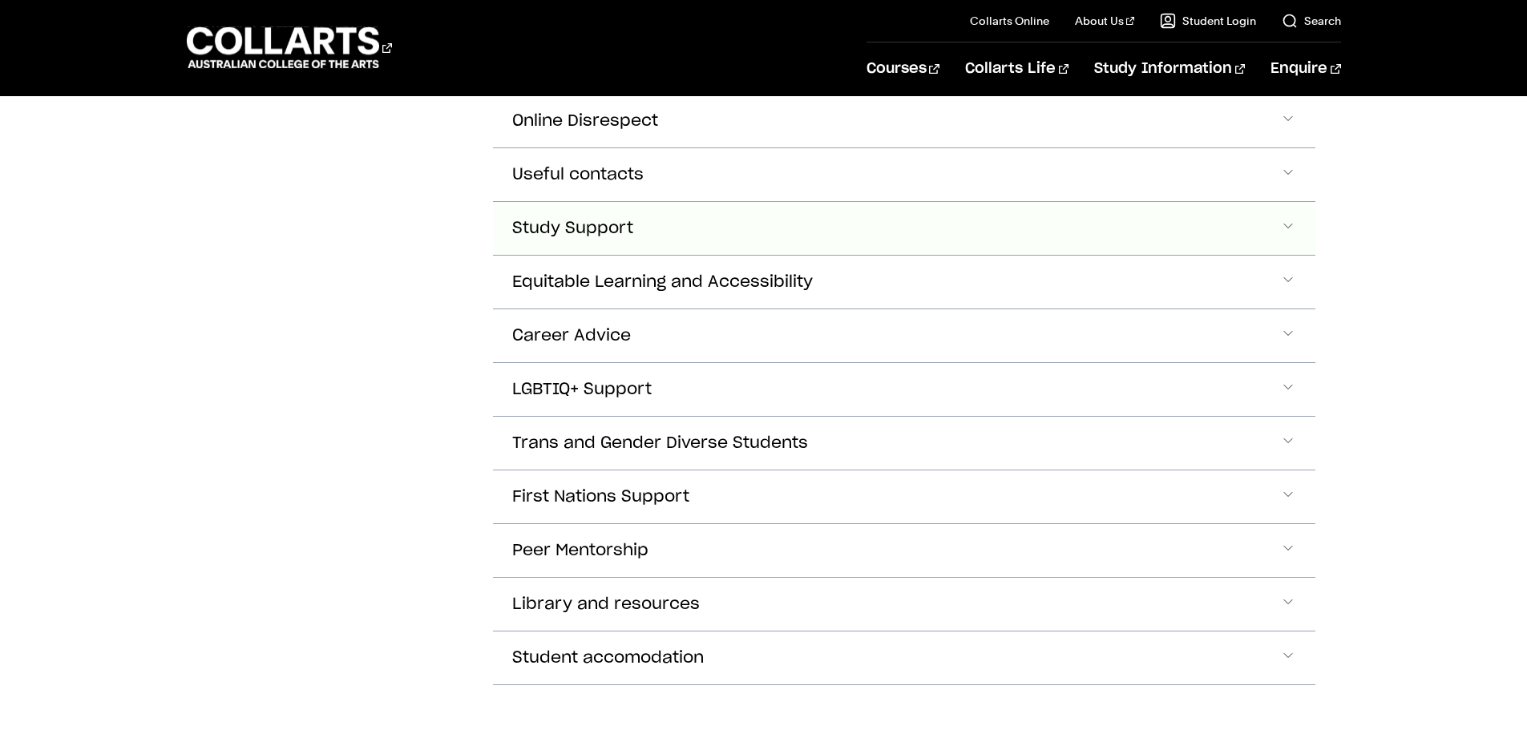
click at [1283, 222] on span "Accordion Section" at bounding box center [1288, 228] width 16 height 21
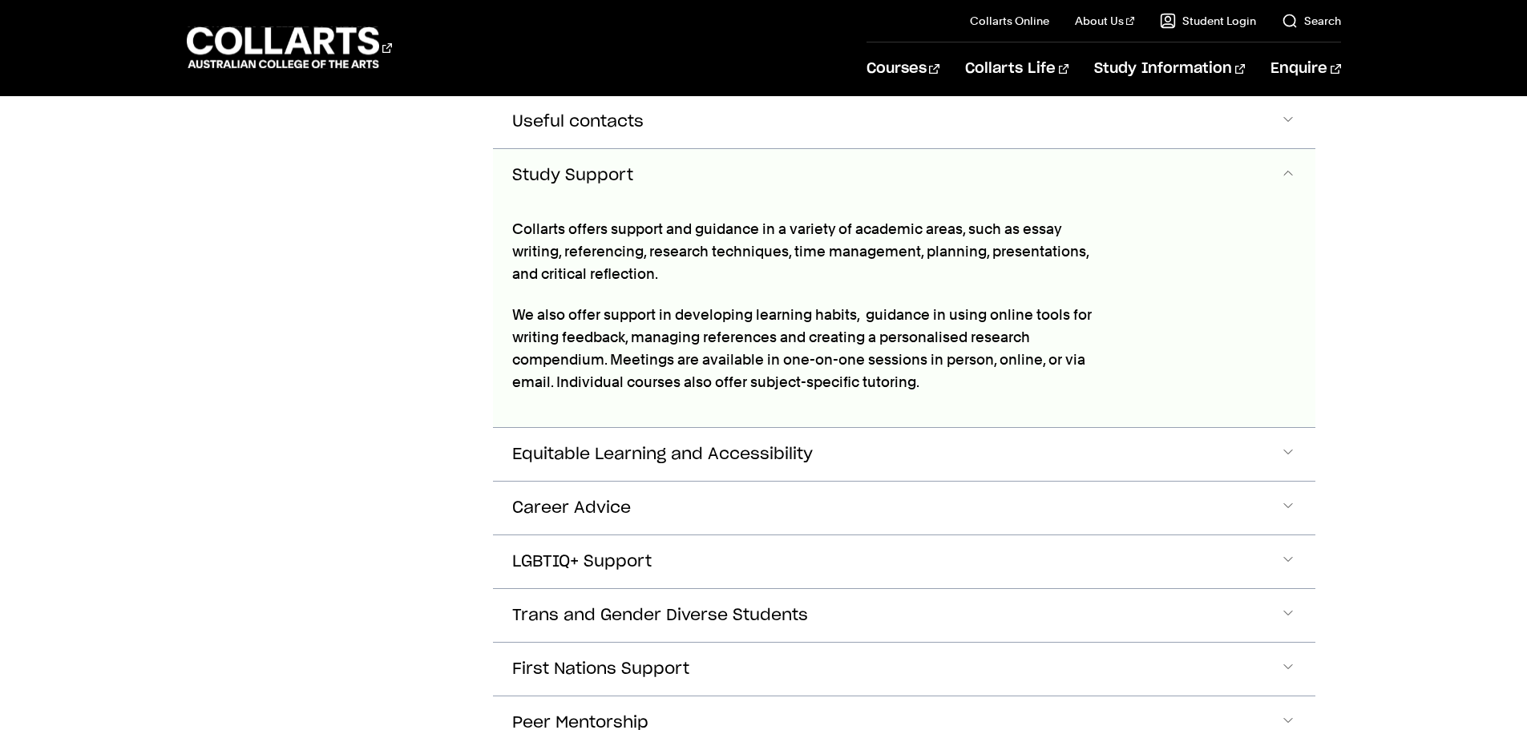
click at [1289, 168] on span "Accordion Section" at bounding box center [1288, 175] width 16 height 21
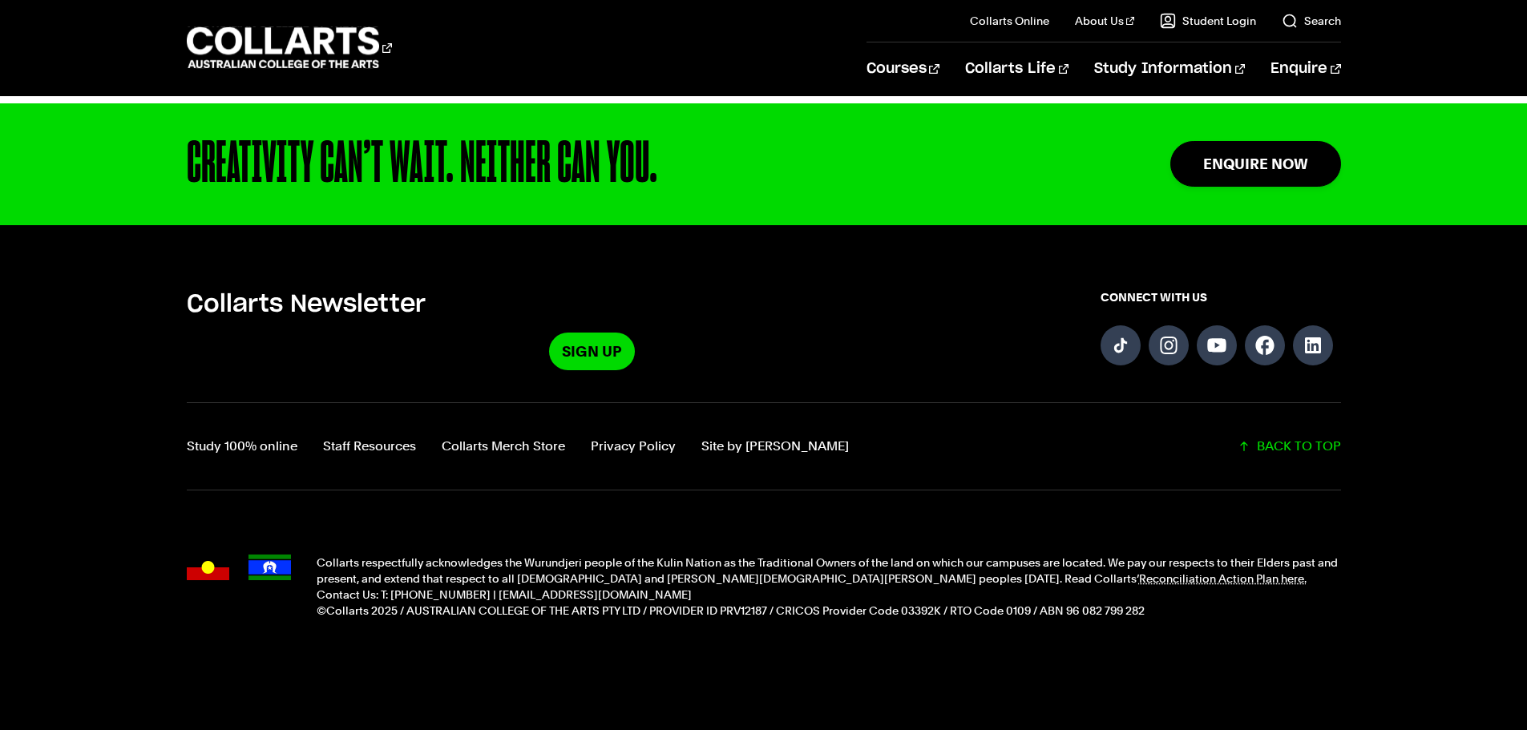
scroll to position [3508, 0]
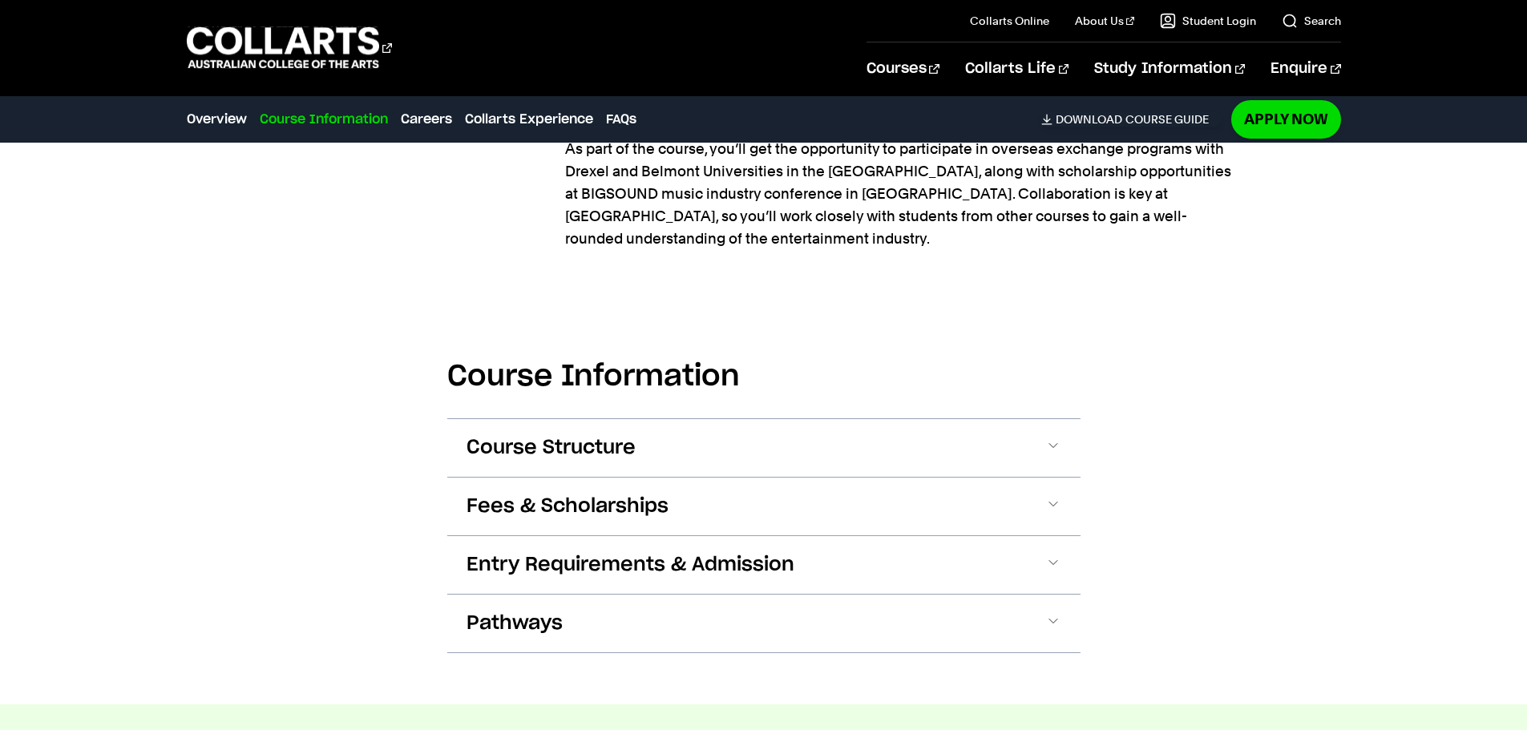
scroll to position [2084, 0]
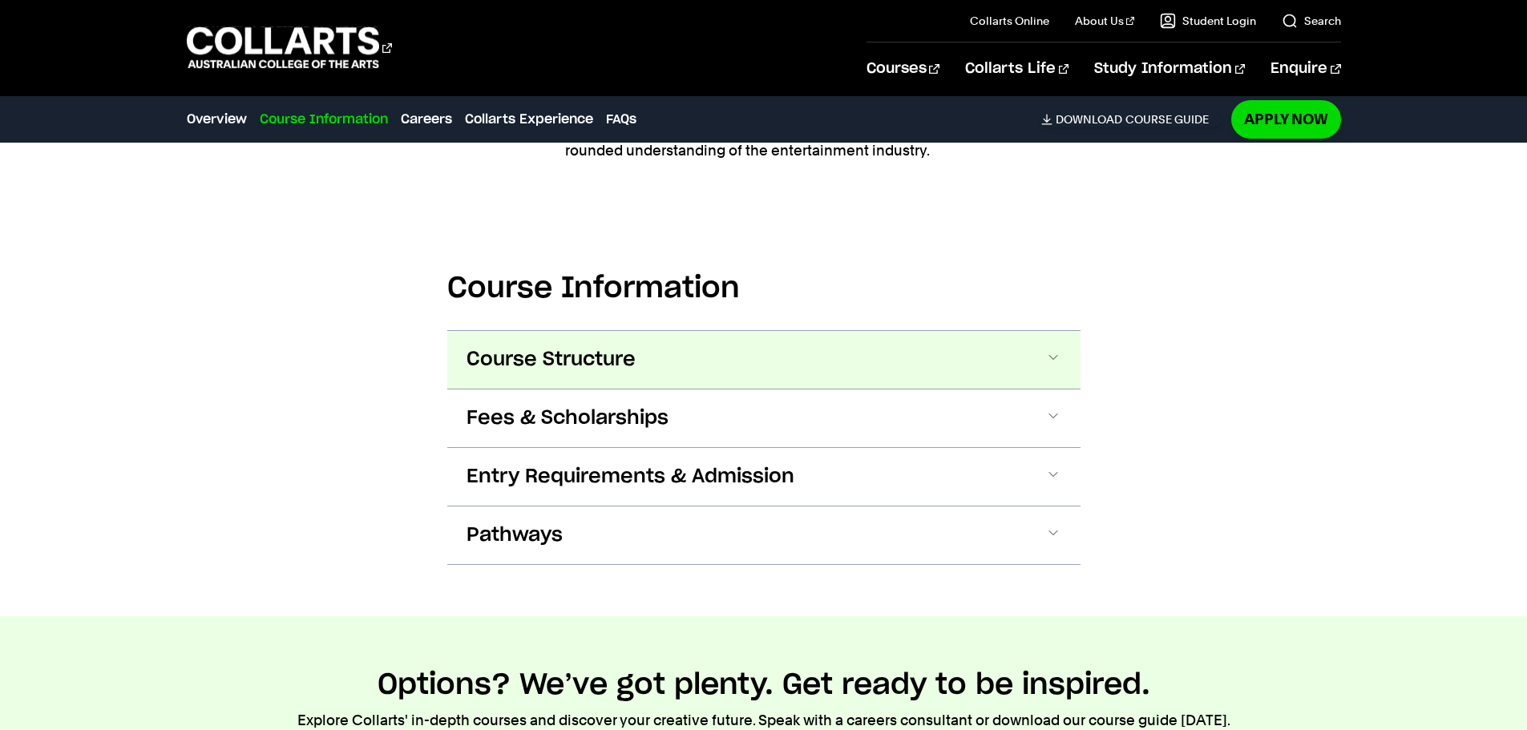
click at [1055, 350] on span at bounding box center [1053, 360] width 16 height 21
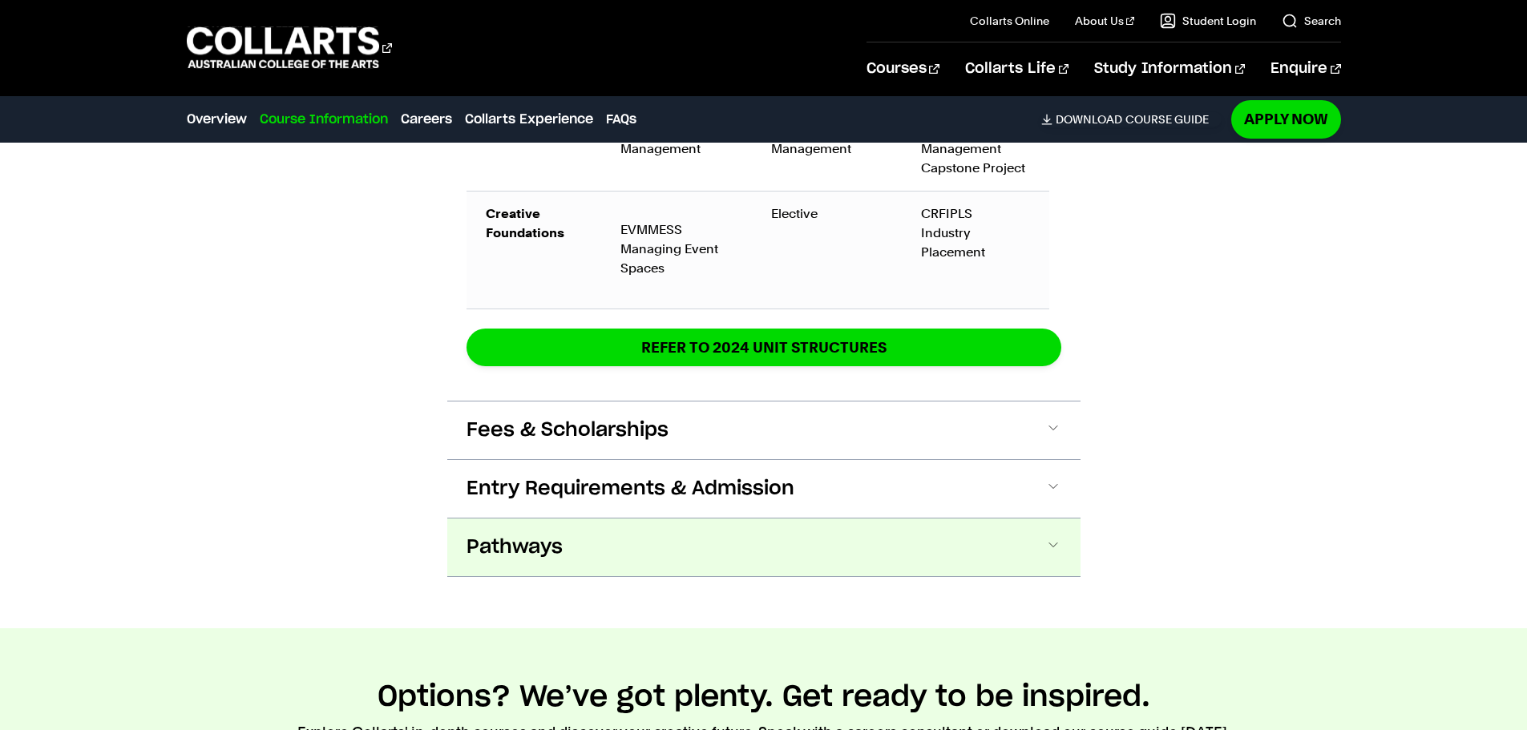
scroll to position [3349, 0]
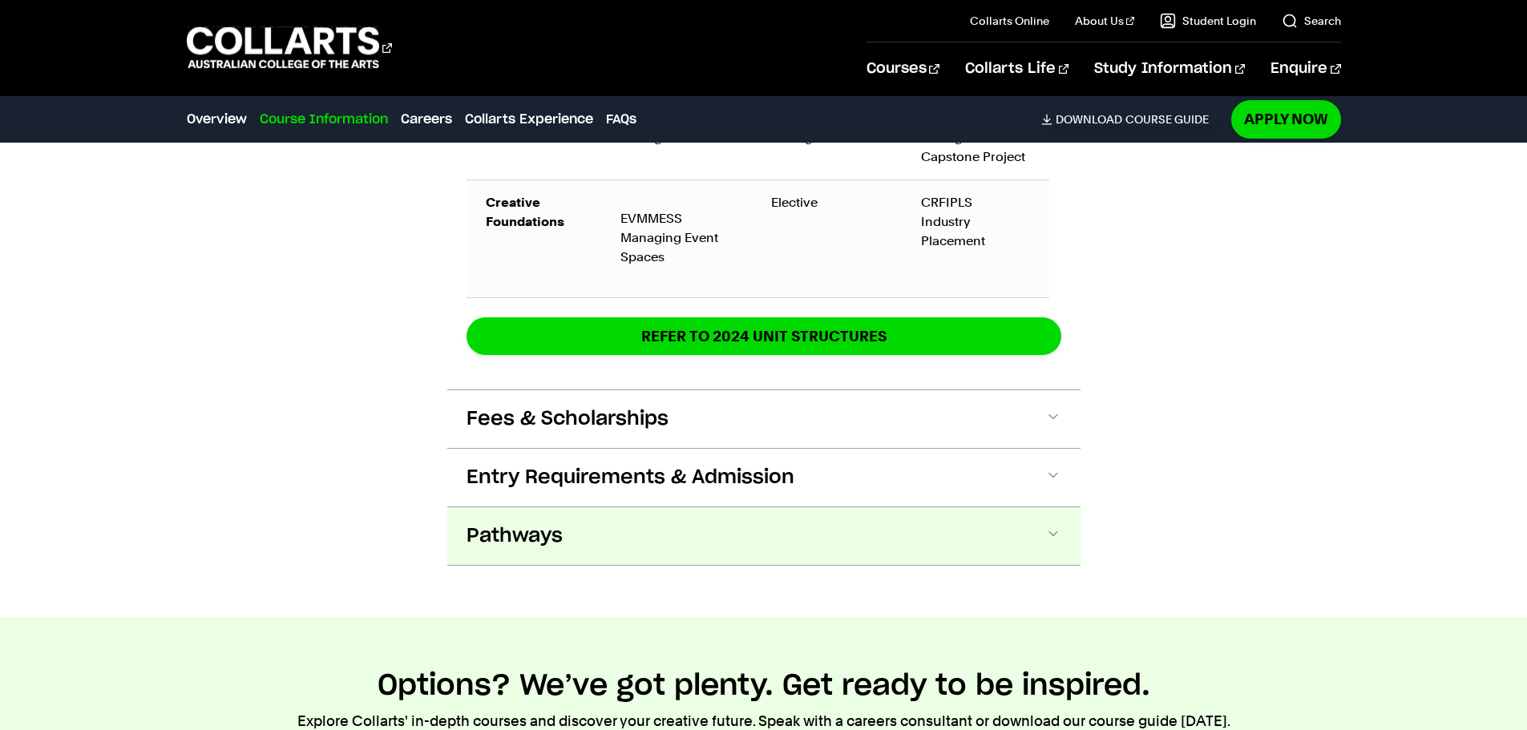
click at [1050, 526] on span at bounding box center [1053, 536] width 16 height 21
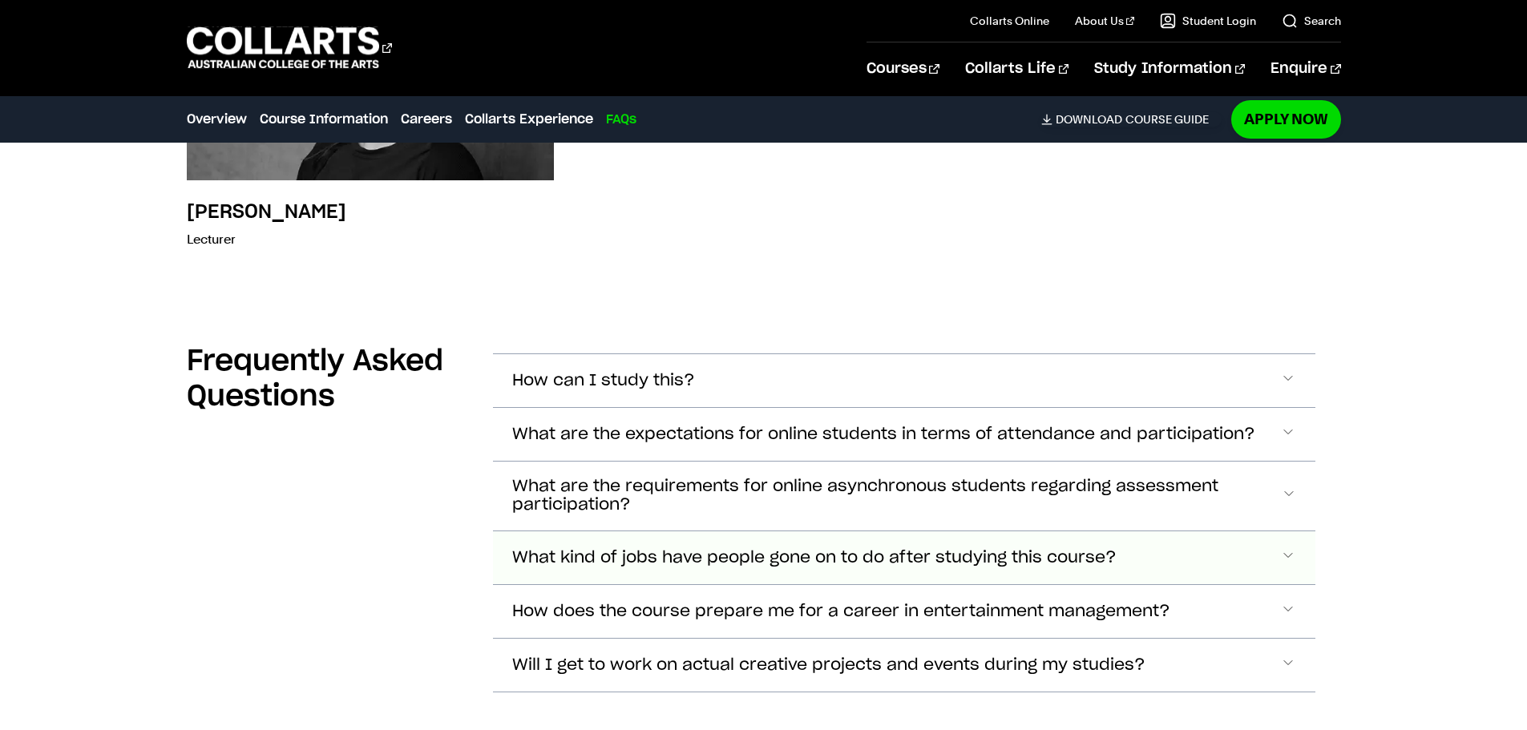
scroll to position [7675, 0]
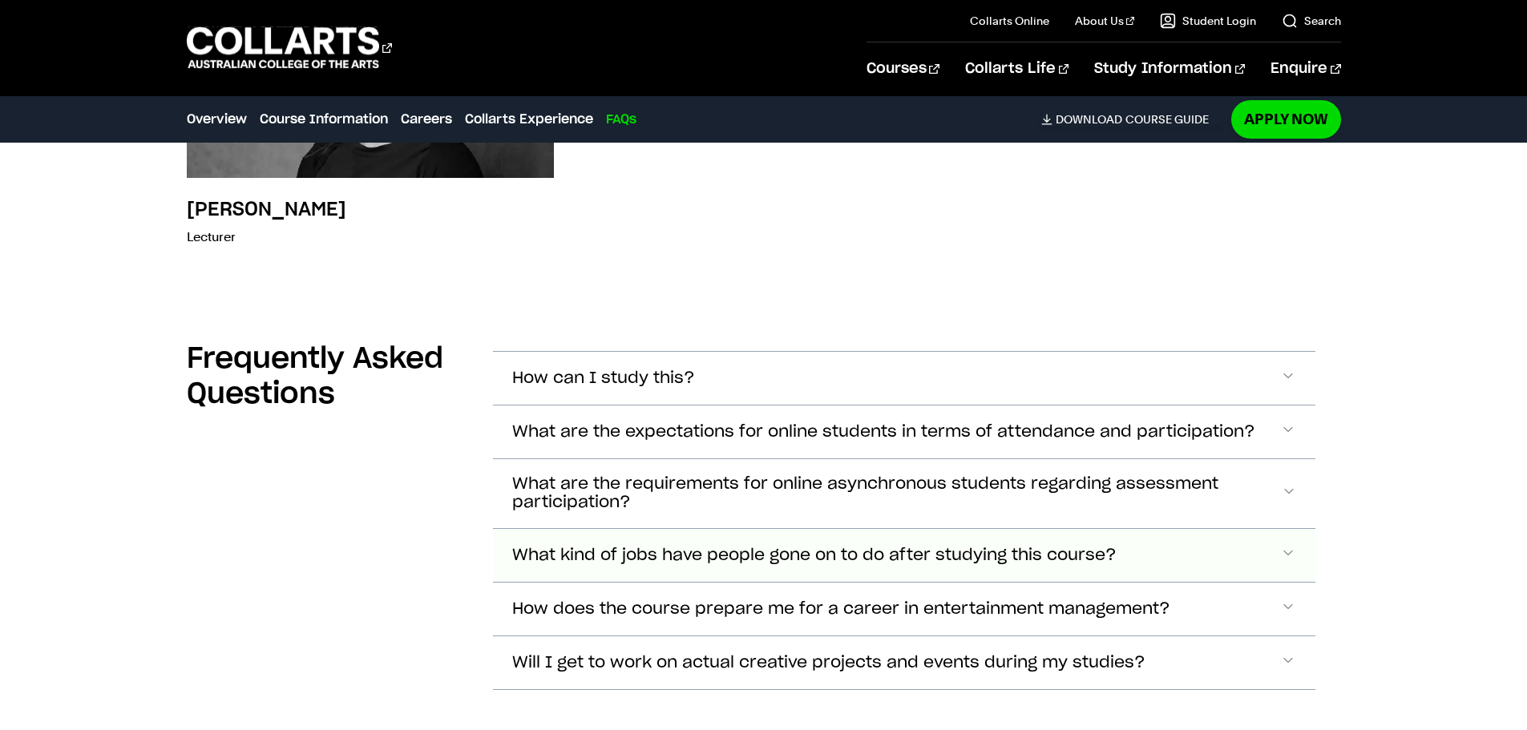
click at [1289, 545] on span "Accordion Section" at bounding box center [1288, 555] width 16 height 21
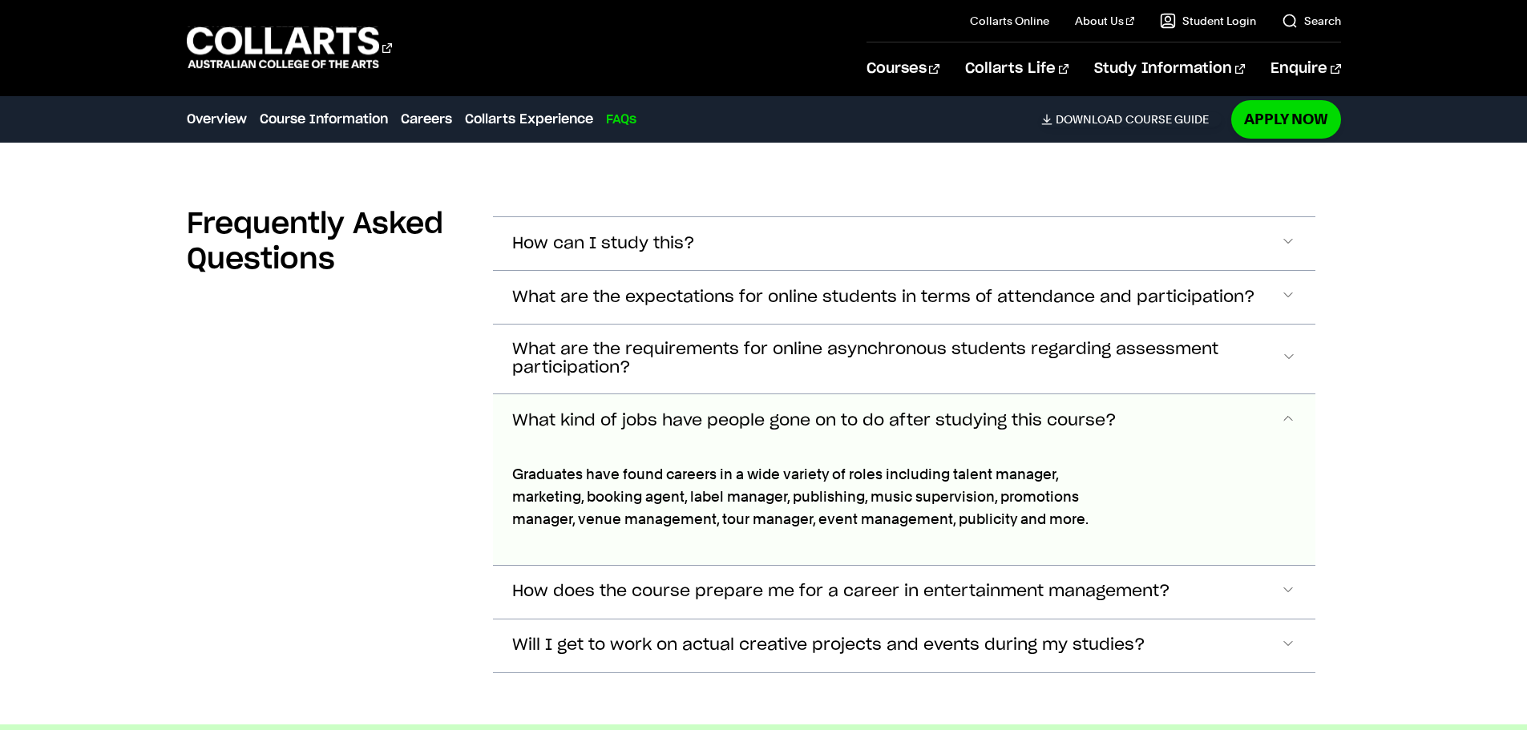
scroll to position [7773, 0]
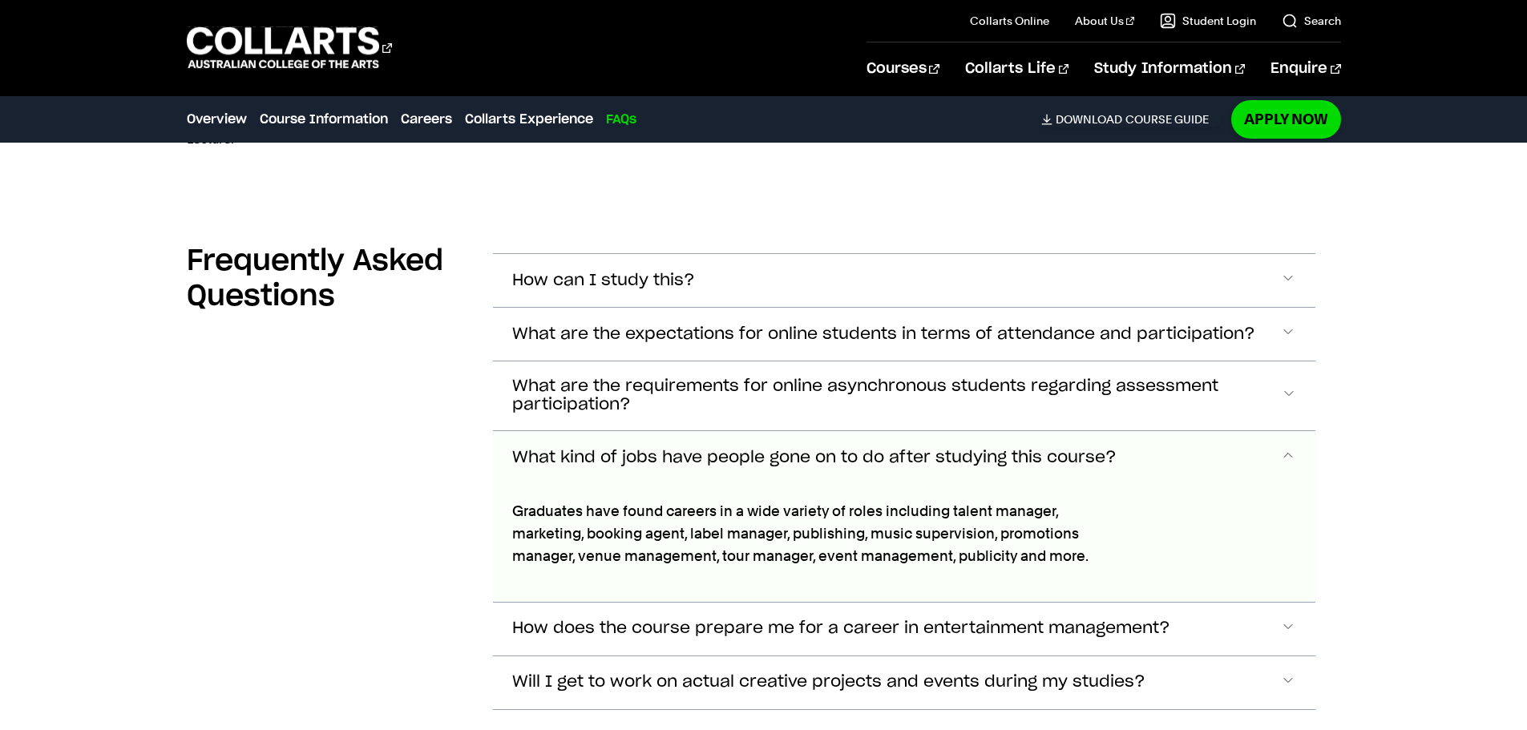
click at [1282, 447] on span "Accordion Section" at bounding box center [1288, 457] width 16 height 21
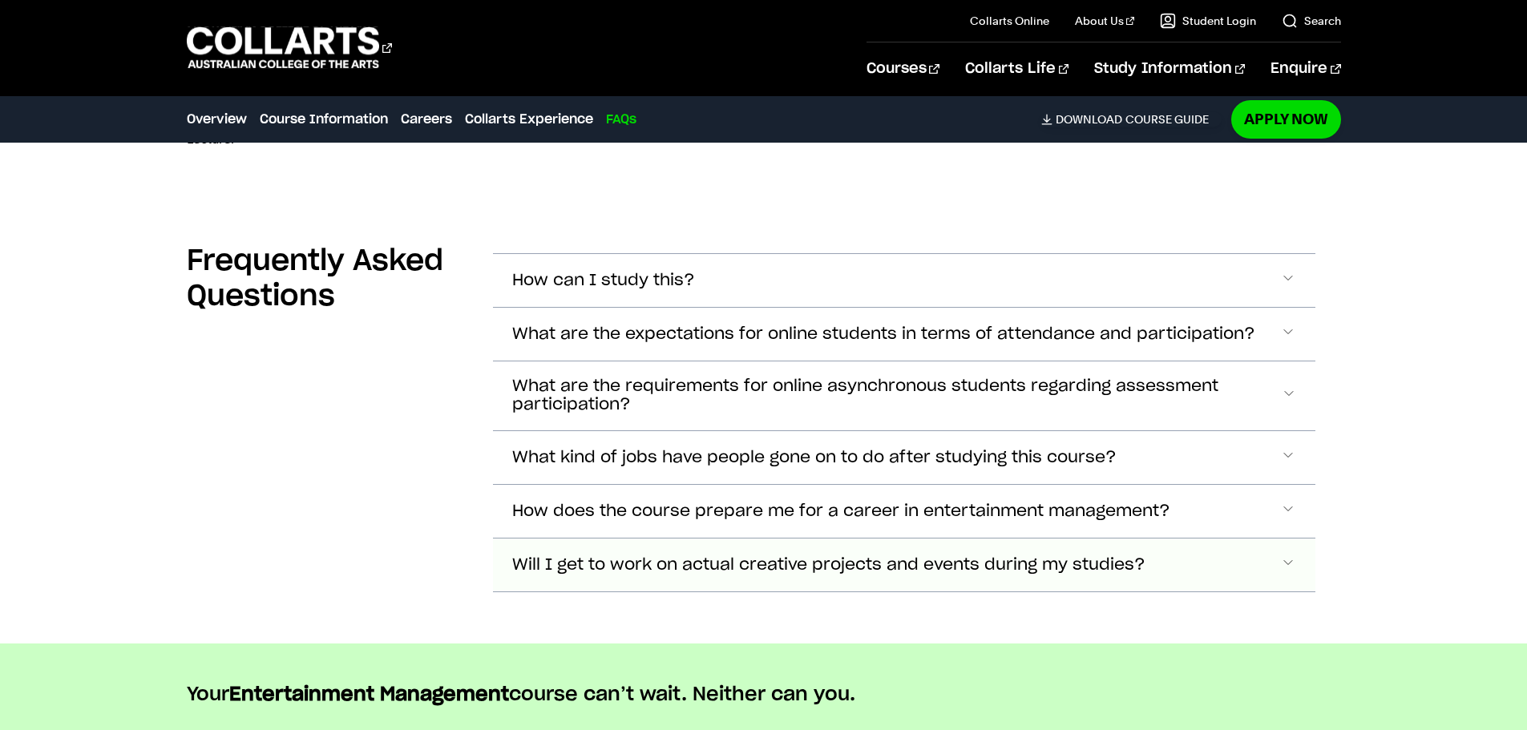
click at [1287, 555] on span "Accordion Section" at bounding box center [1288, 565] width 16 height 21
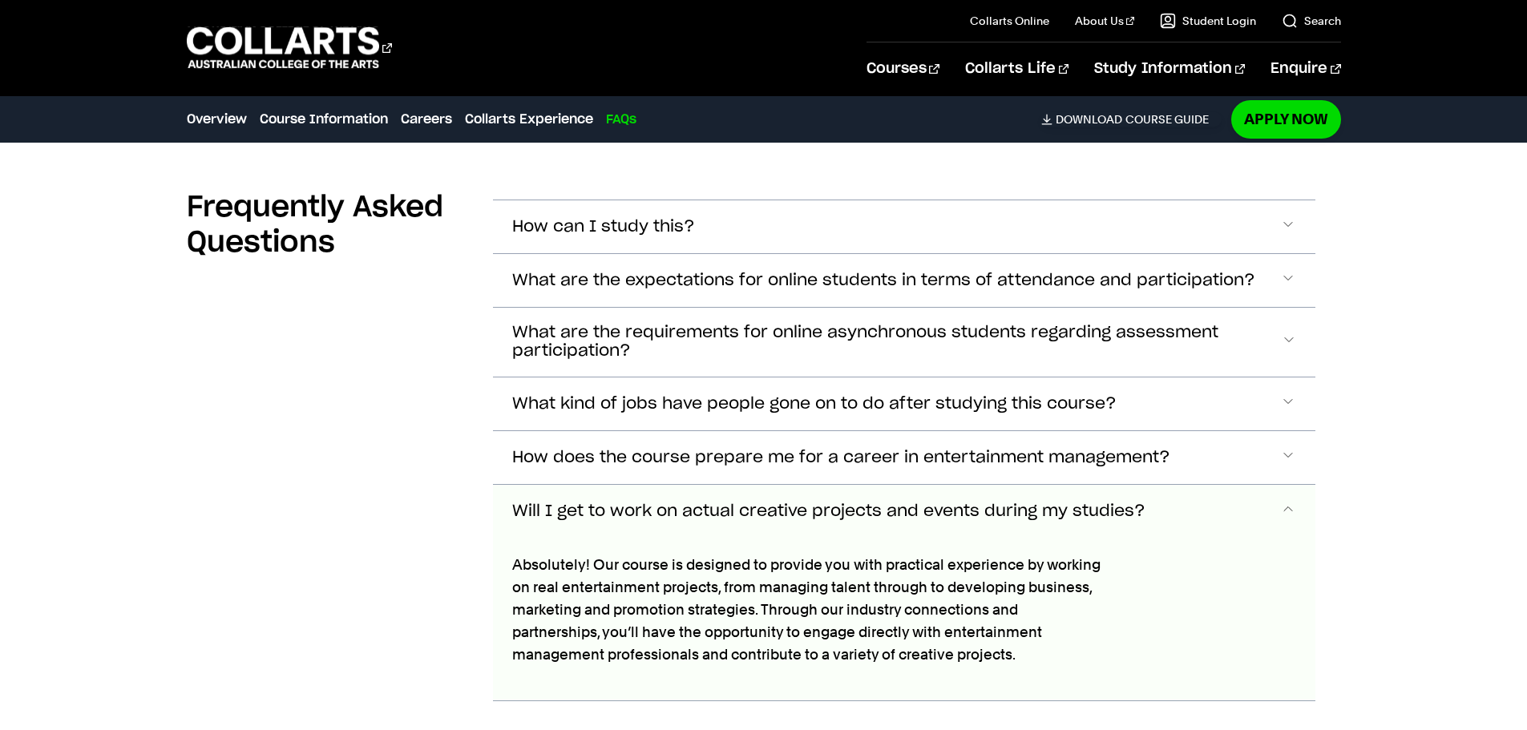
scroll to position [7799, 0]
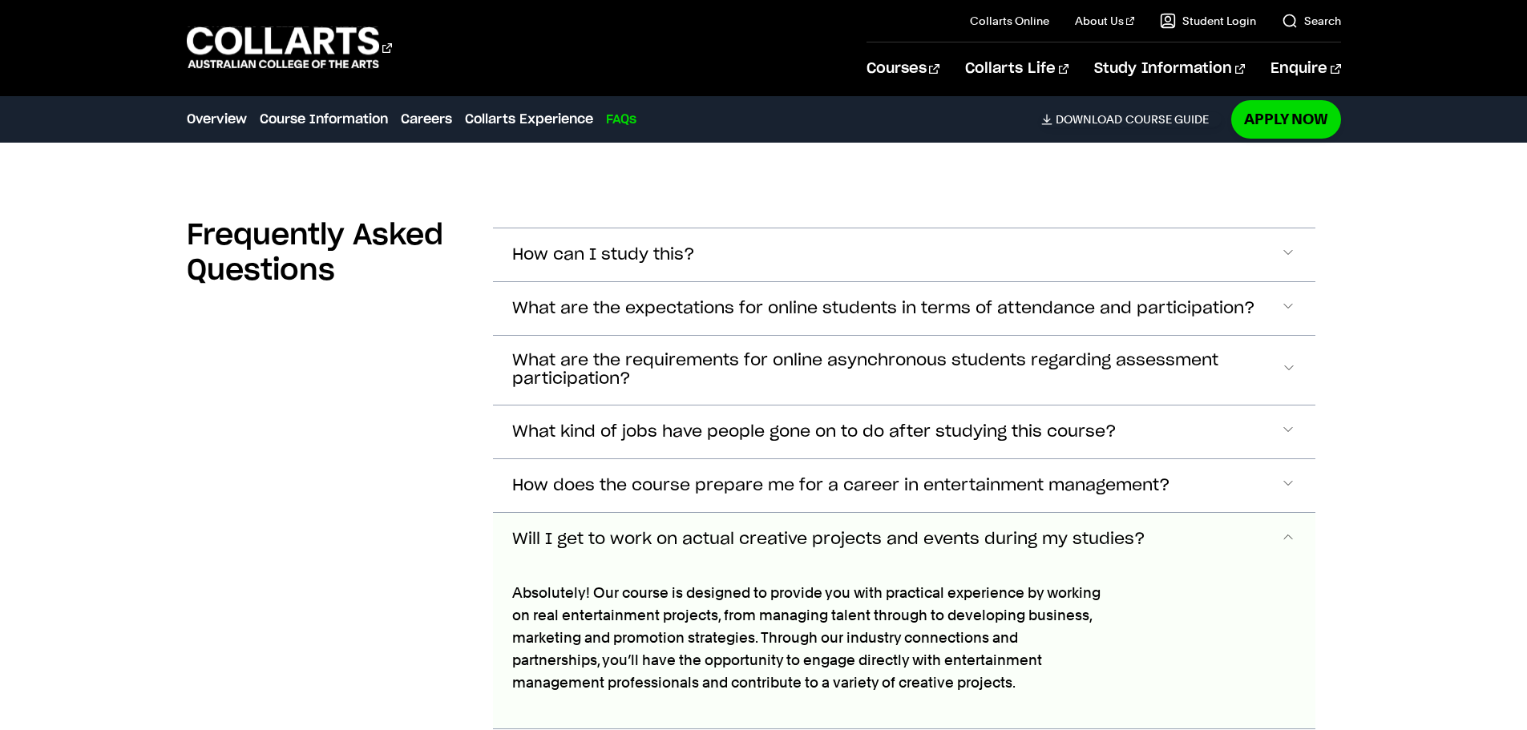
click at [1287, 529] on span "Accordion Section" at bounding box center [1288, 539] width 16 height 21
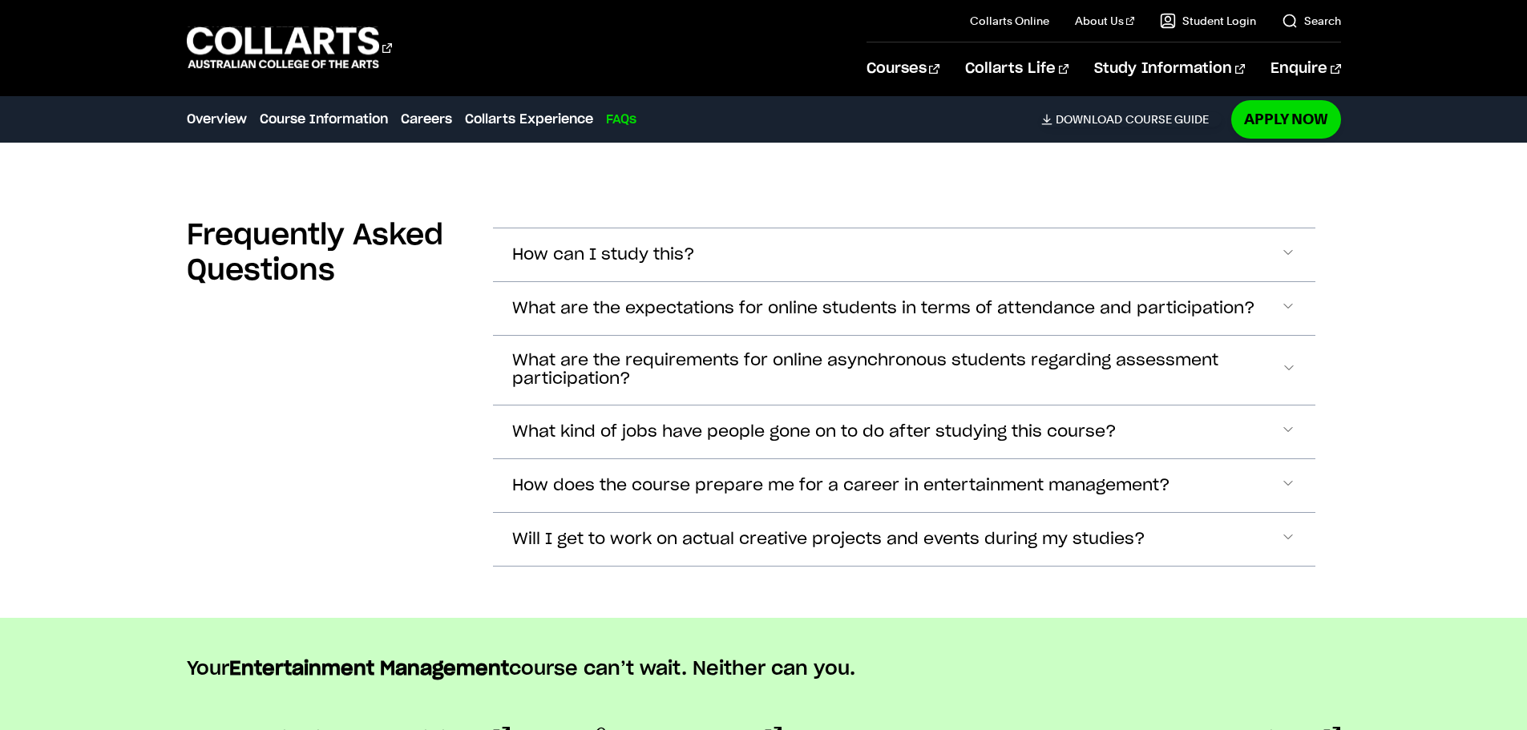
scroll to position [7719, 0]
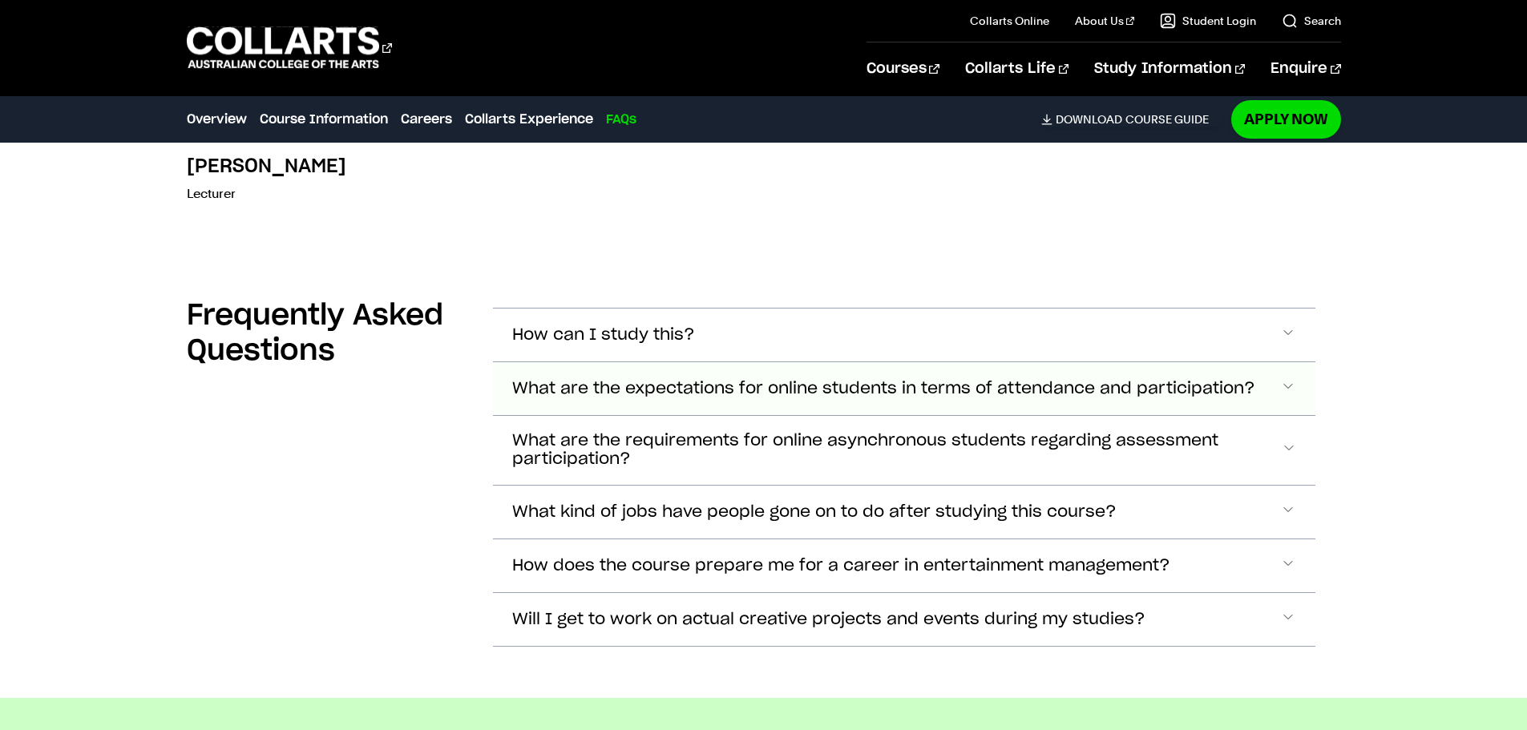
click at [1292, 378] on span "Accordion Section" at bounding box center [1288, 388] width 16 height 21
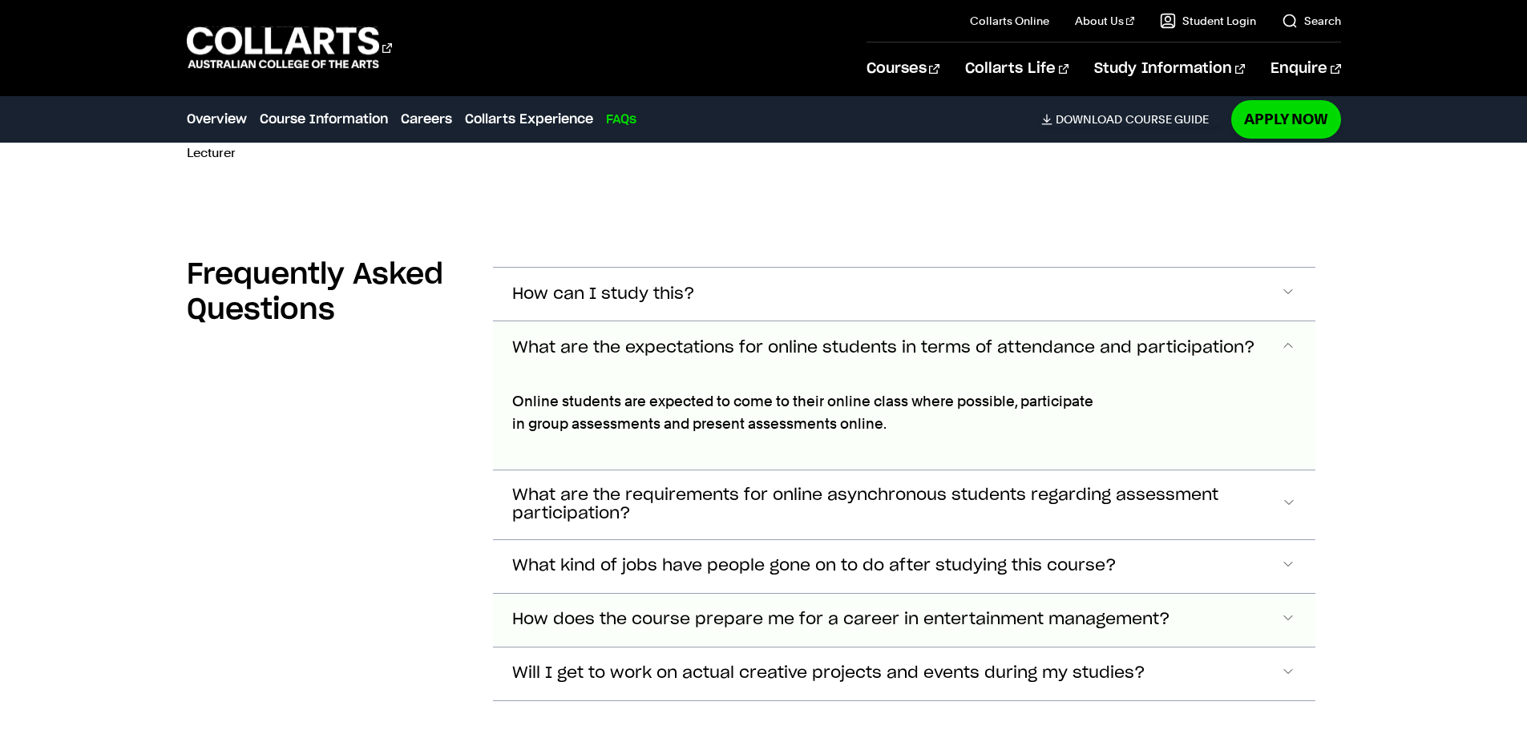
scroll to position [7731, 0]
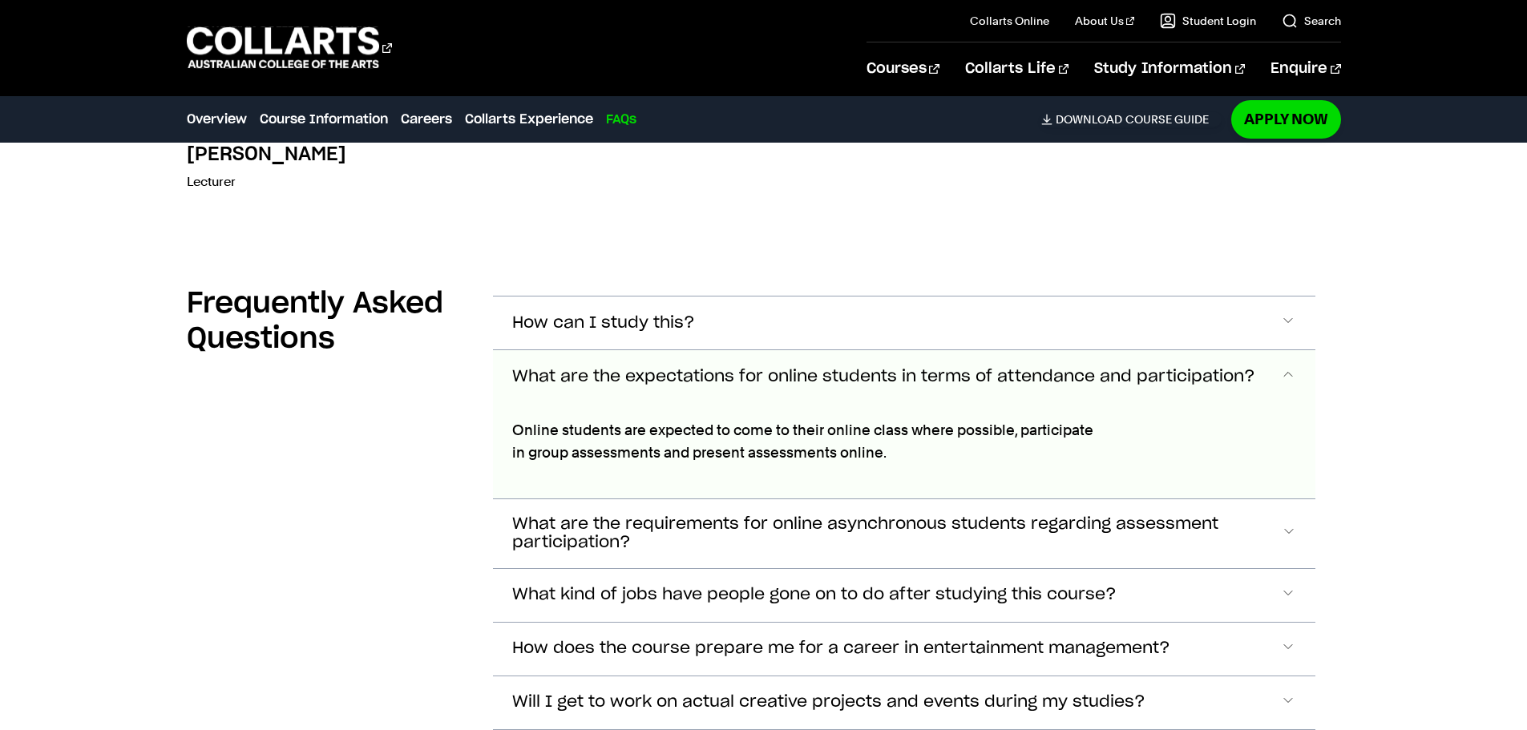
click at [1284, 366] on span "Accordion Section" at bounding box center [1288, 376] width 16 height 21
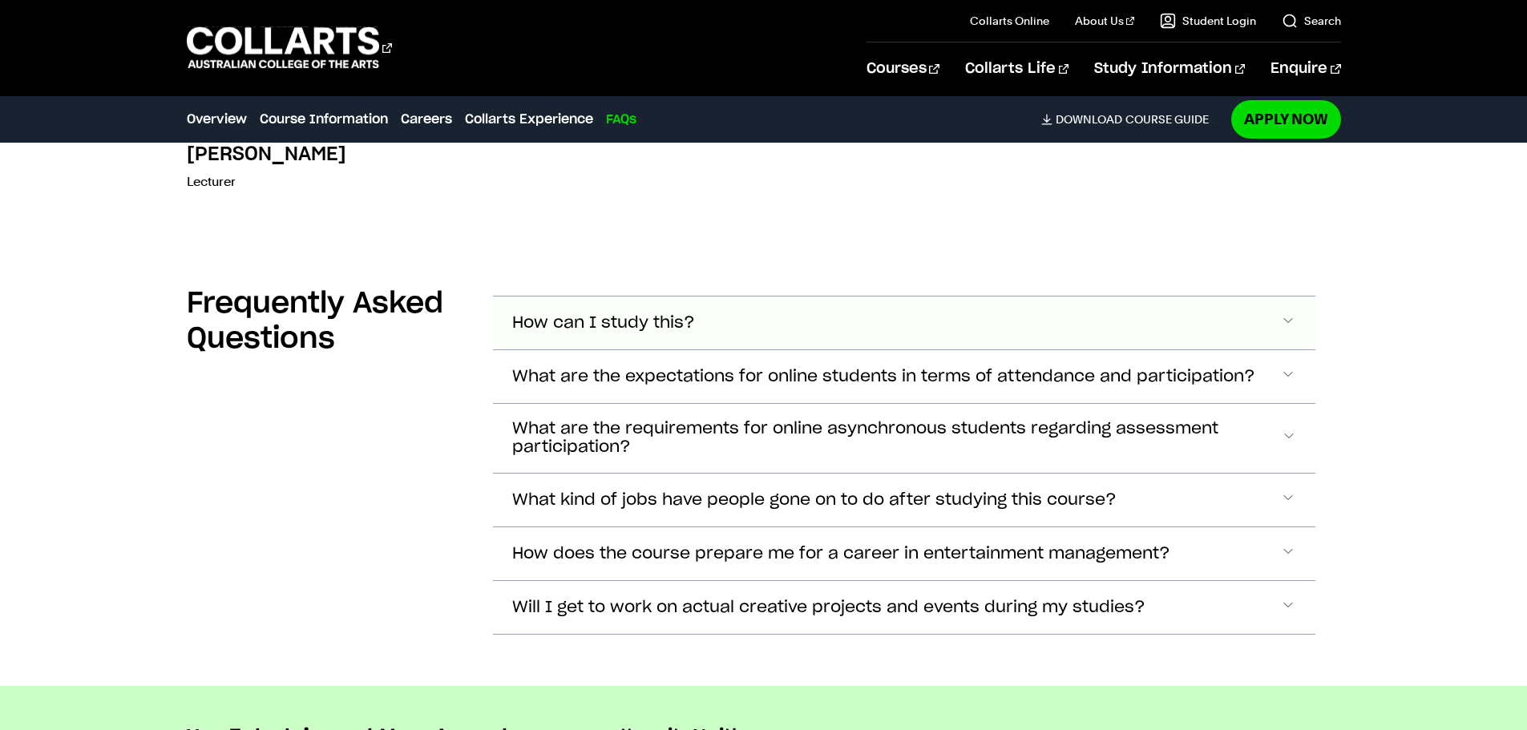
click at [1285, 313] on span "Accordion Section" at bounding box center [1288, 323] width 16 height 21
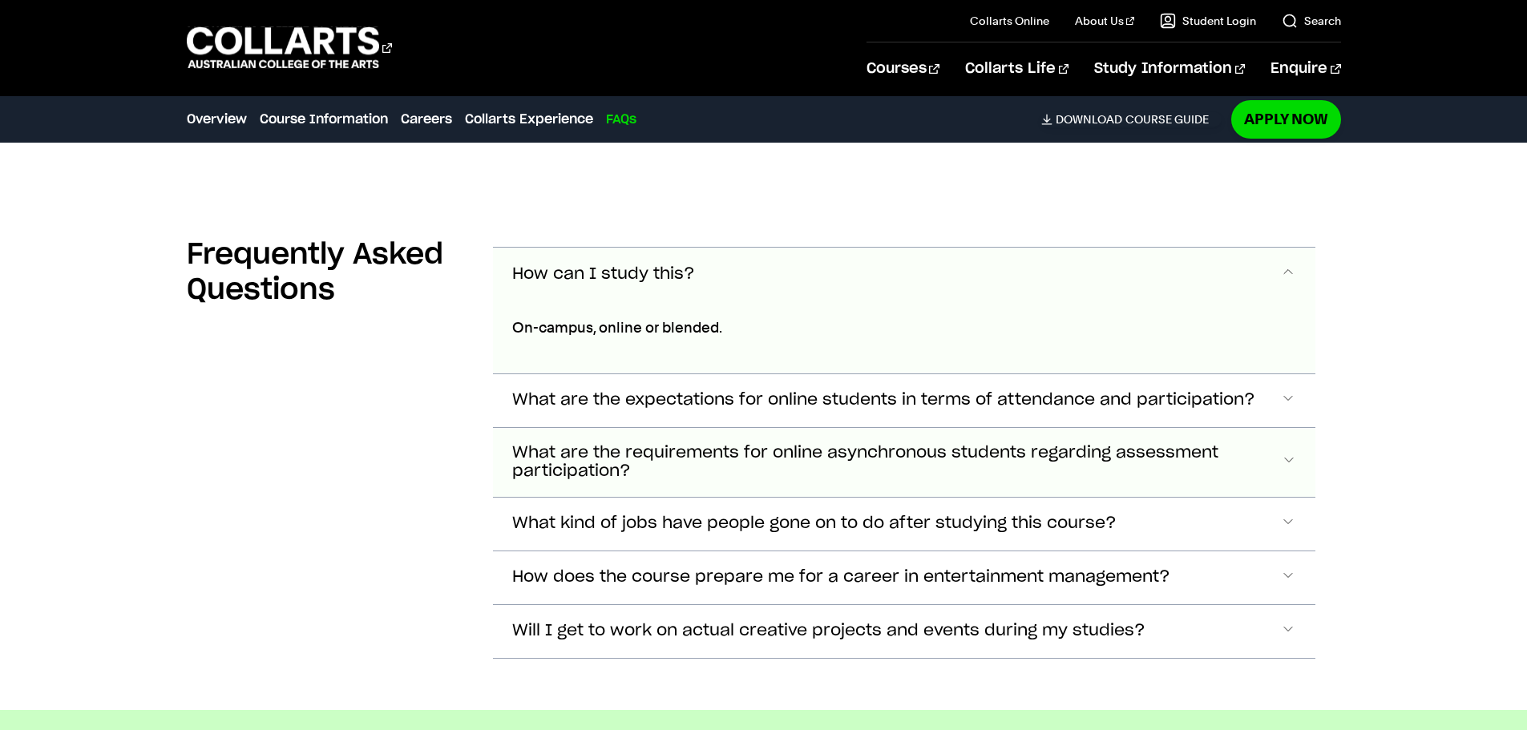
scroll to position [7678, 0]
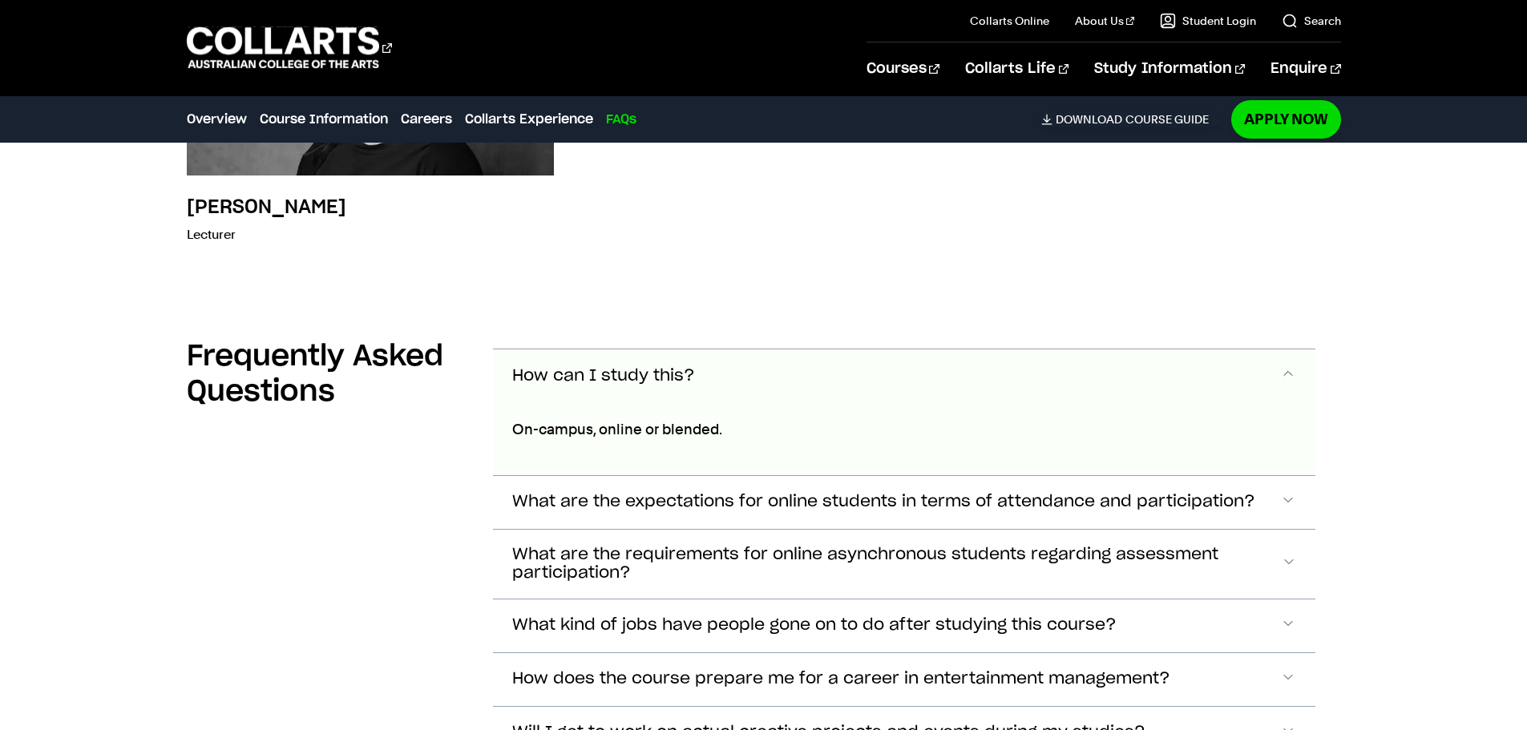
click at [1284, 366] on span "Accordion Section" at bounding box center [1288, 376] width 16 height 21
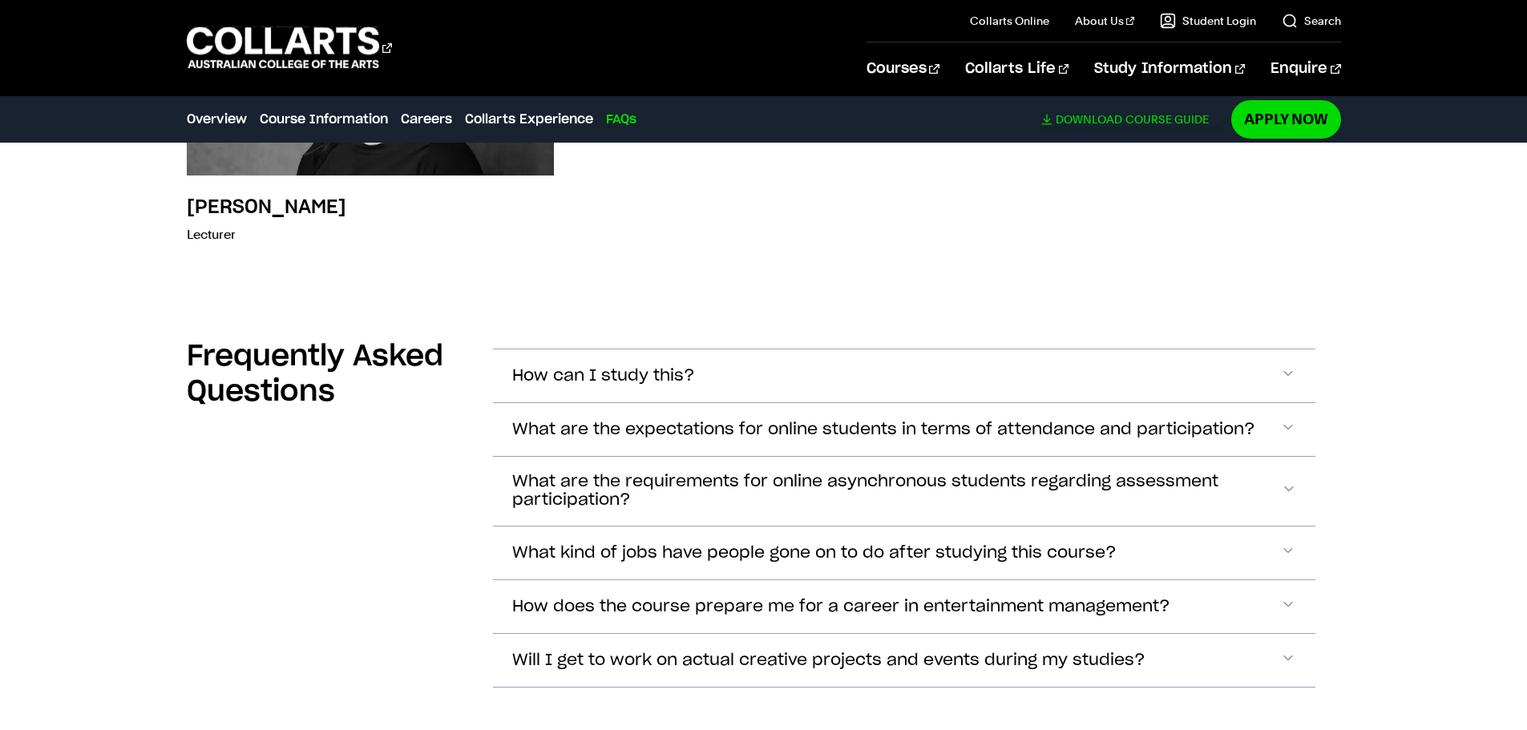
click at [1098, 119] on span "Download" at bounding box center [1089, 119] width 67 height 14
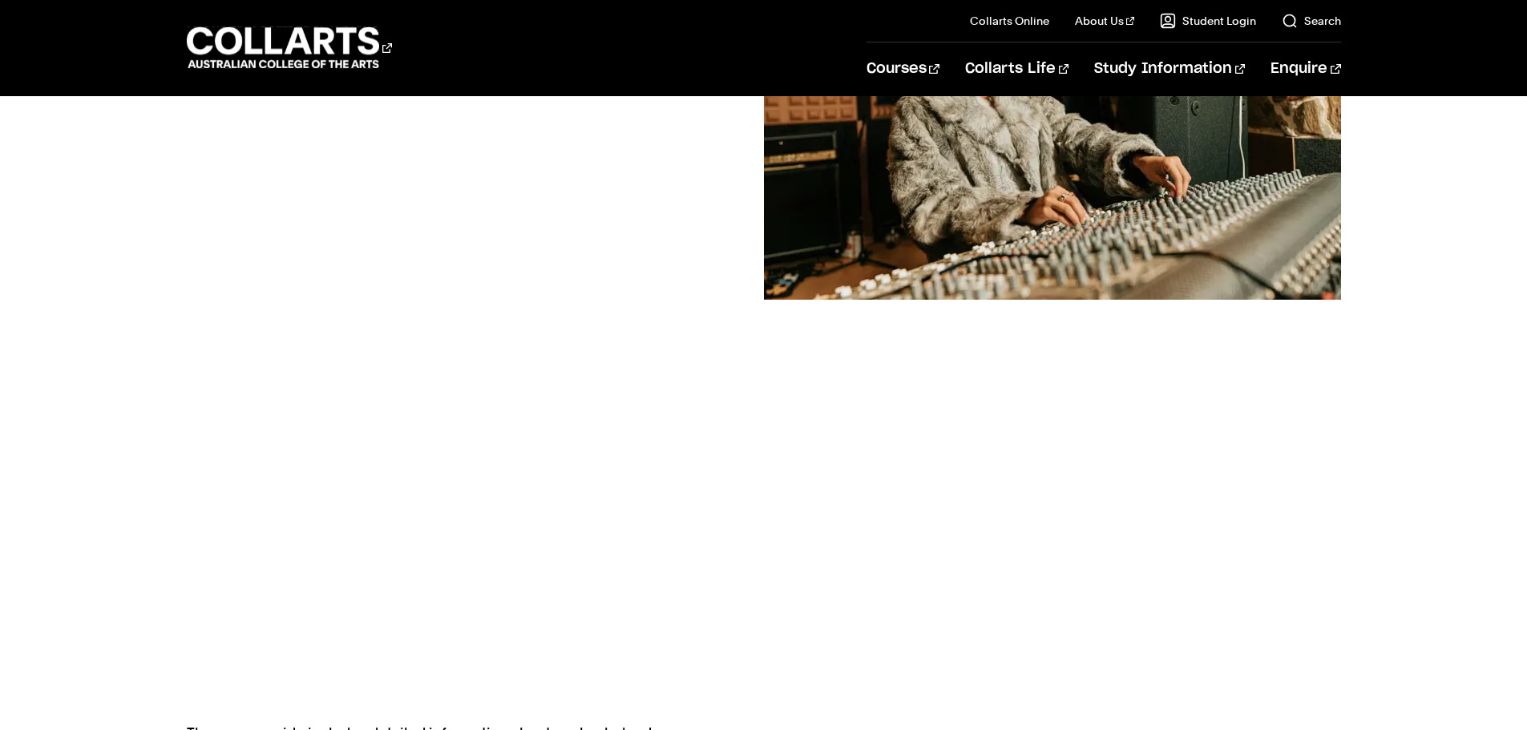
scroll to position [160, 0]
